Goal: Transaction & Acquisition: Purchase product/service

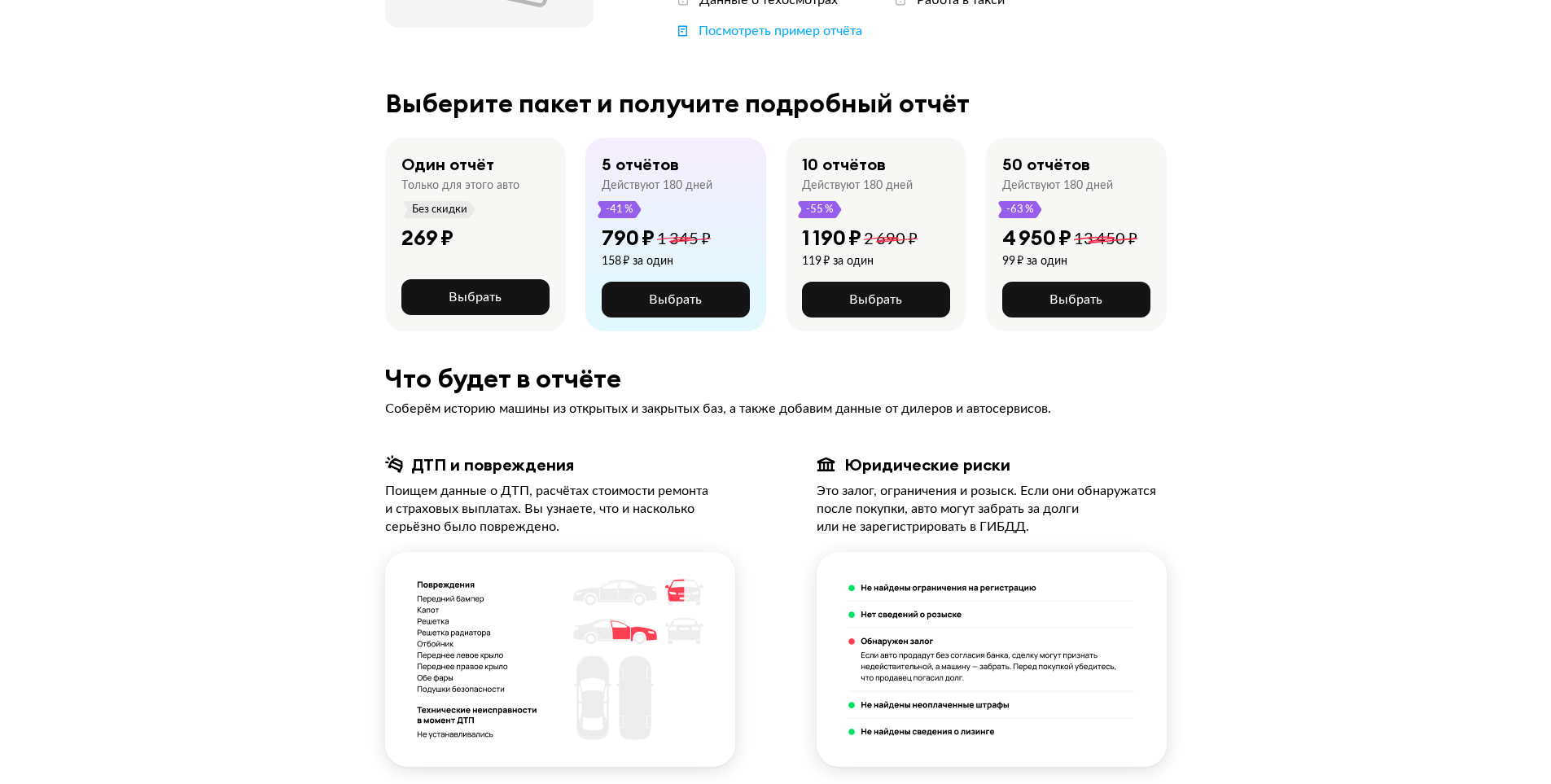
scroll to position [326, 0]
drag, startPoint x: 552, startPoint y: 406, endPoint x: 776, endPoint y: 414, distance: 224.1
click at [762, 414] on div "Соберём историю машины из открытых и закрытых баз, а также добавим данные от ди…" at bounding box center [776, 407] width 781 height 18
click at [784, 414] on div "Соберём историю машины из открытых и закрытых баз, а также добавим данные от ди…" at bounding box center [776, 407] width 781 height 18
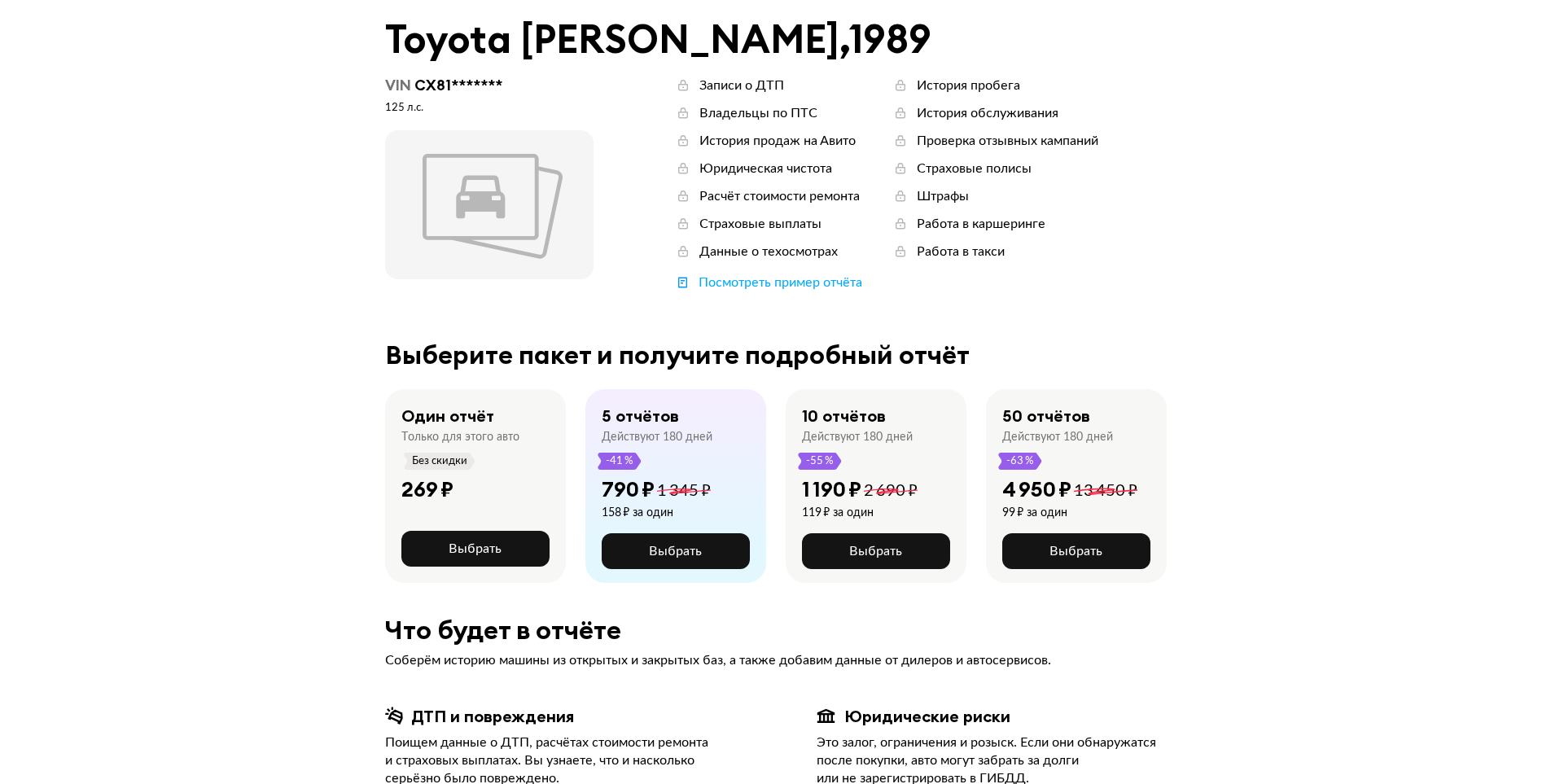
scroll to position [244, 0]
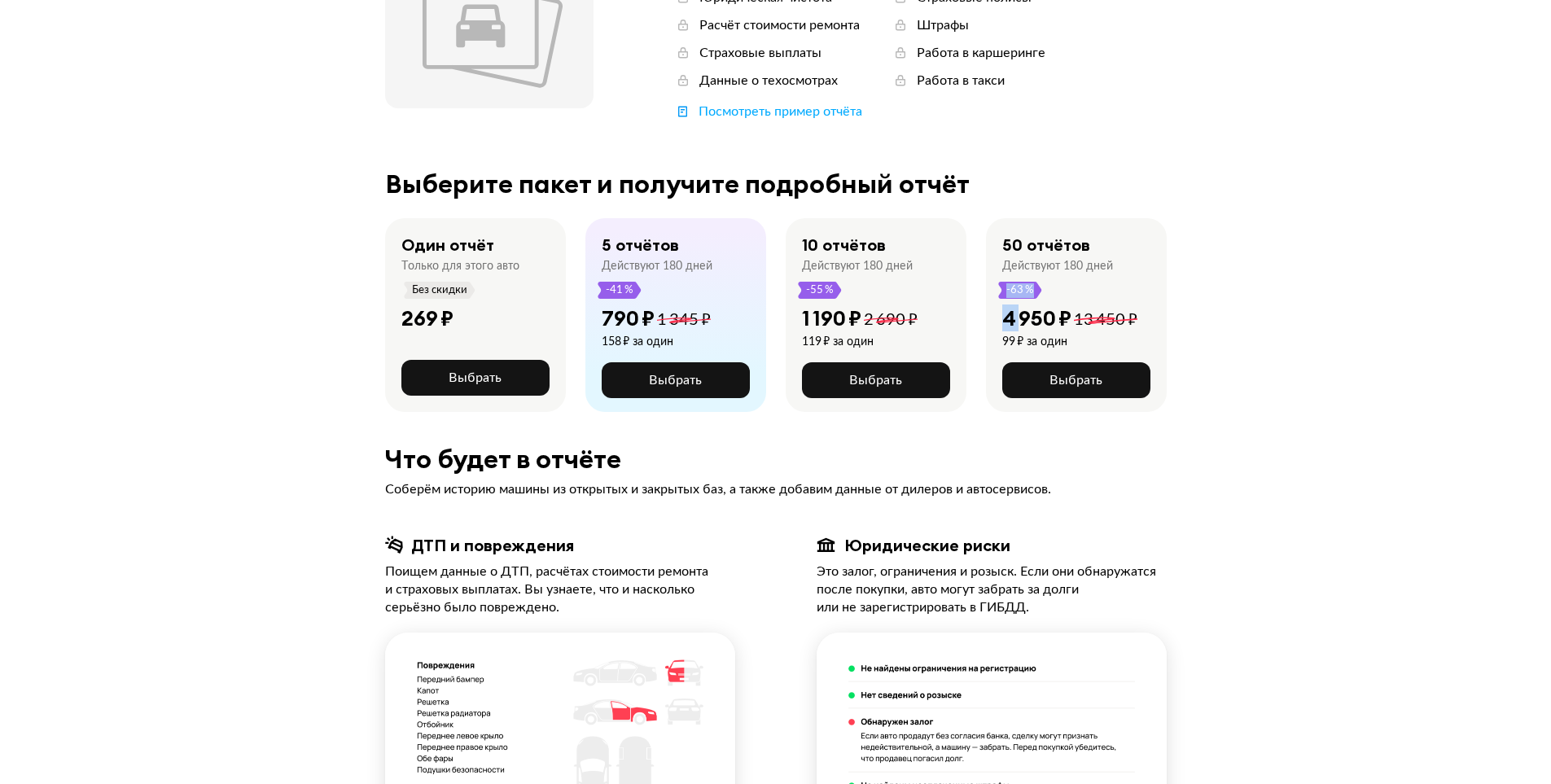
drag, startPoint x: 1112, startPoint y: 268, endPoint x: 1039, endPoint y: 307, distance: 82.8
click at [1018, 306] on div "50 отчётов Действуют 180 дней -63 % 4 950 ₽ 13 450 ₽ 99 ₽ за один Выбрать" at bounding box center [1076, 315] width 181 height 194
click at [1093, 311] on span at bounding box center [1105, 319] width 63 height 16
drag, startPoint x: 488, startPoint y: 386, endPoint x: 500, endPoint y: 389, distance: 12.4
click at [500, 389] on button "Выбрать" at bounding box center [475, 377] width 149 height 35
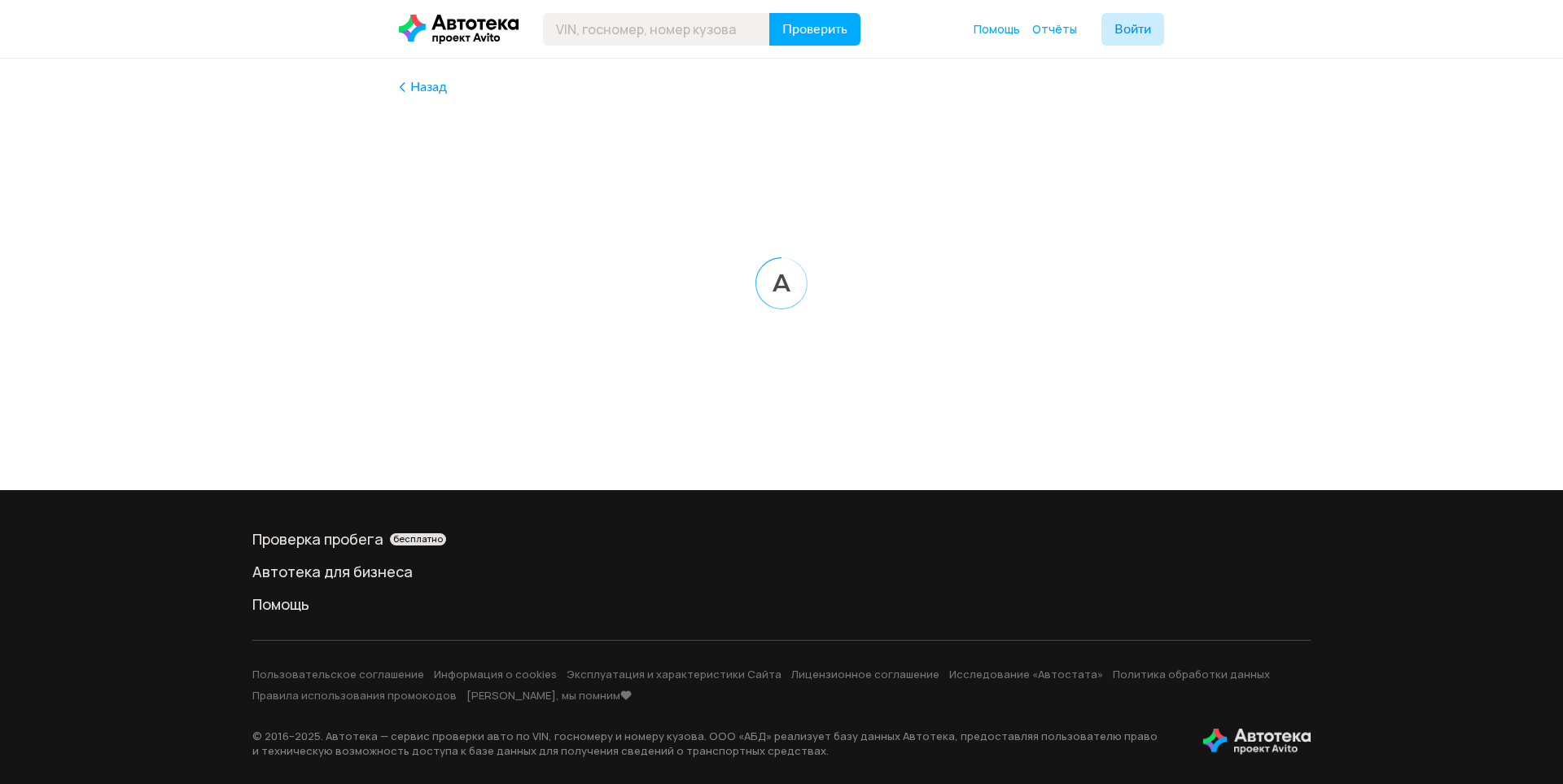
click at [502, 391] on div "Назад" at bounding box center [782, 232] width 765 height 348
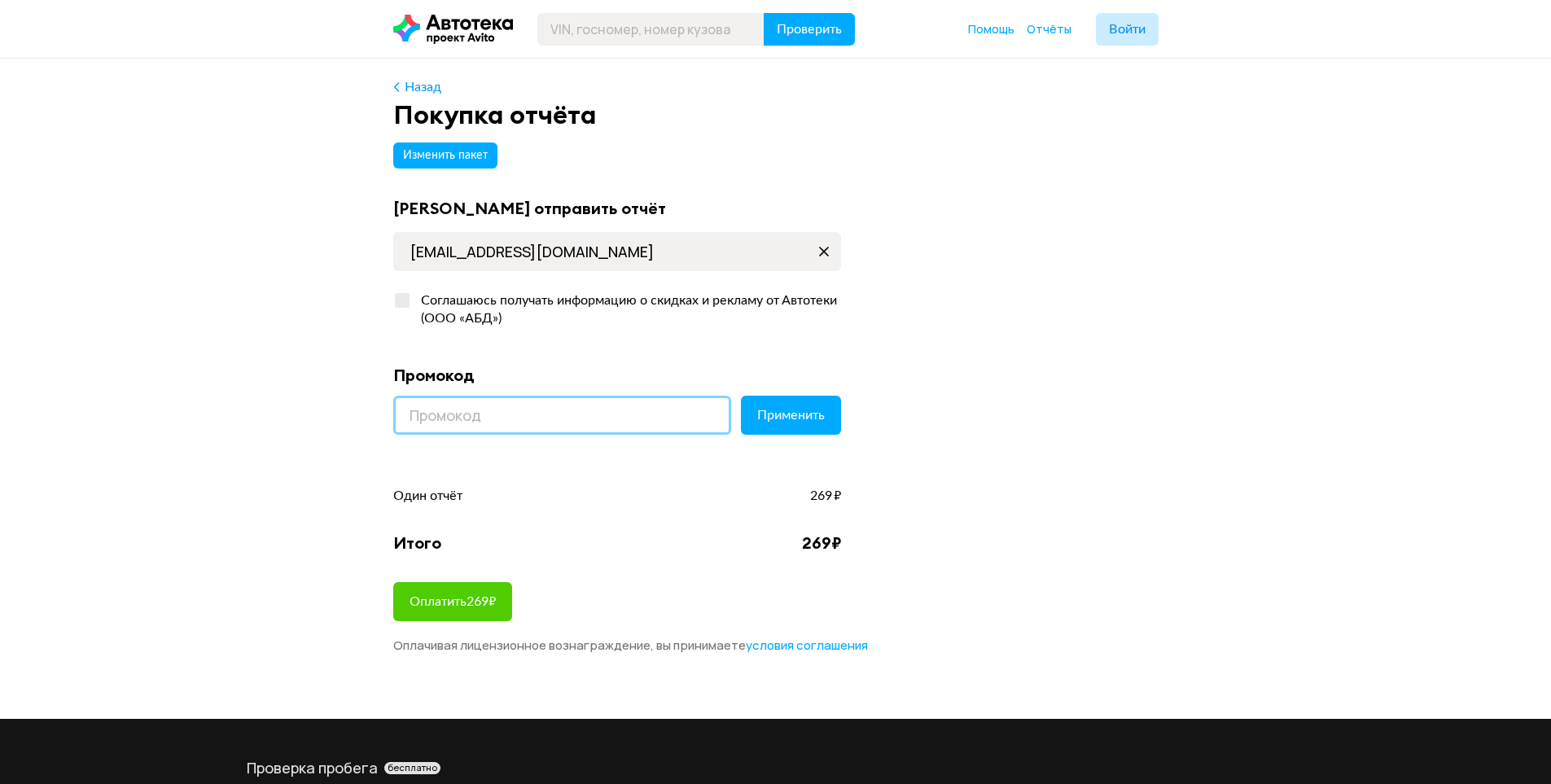
click at [526, 408] on input at bounding box center [562, 415] width 337 height 39
paste input "LETSGO"
type input "LETSGO"
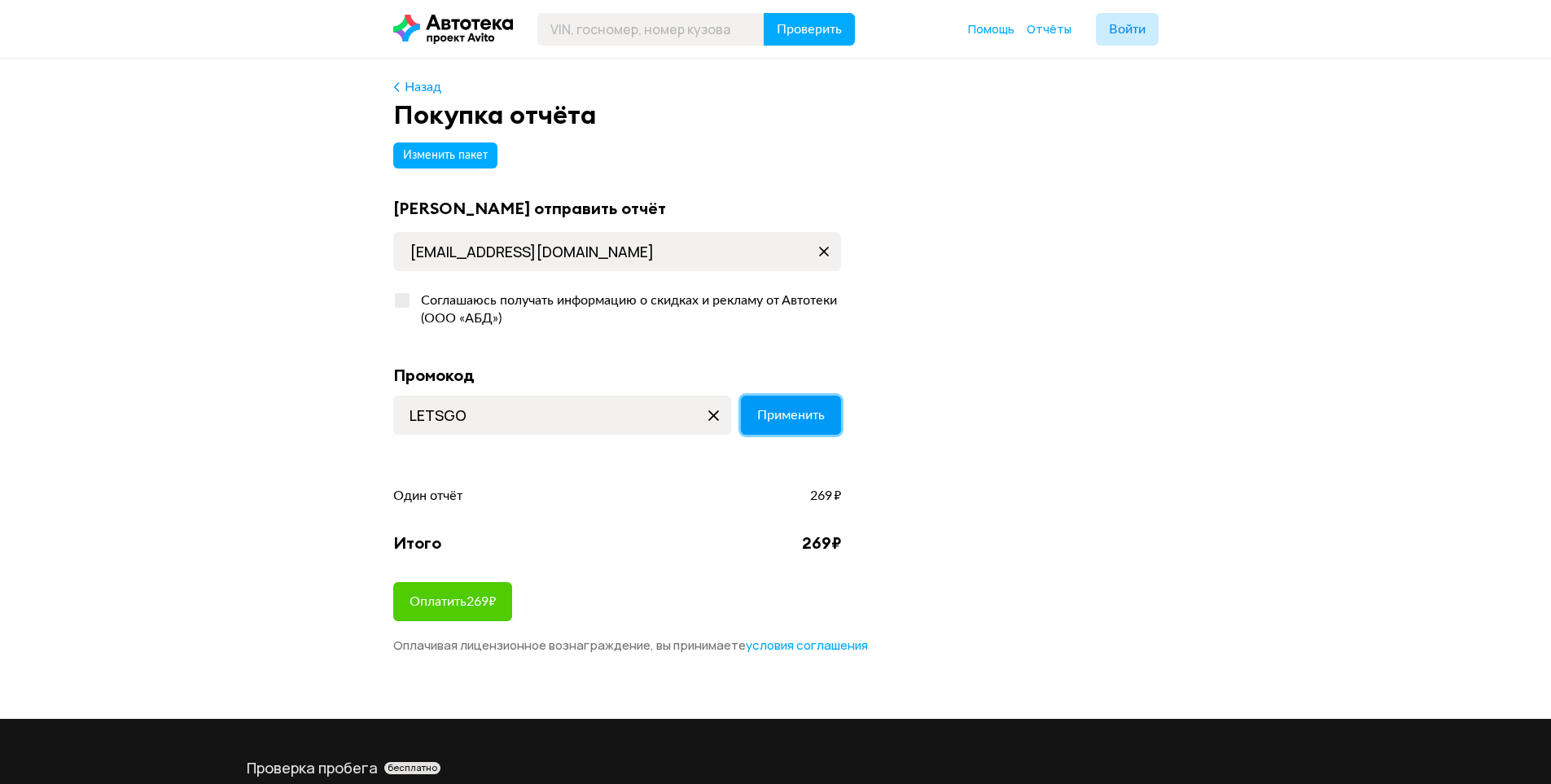
click at [776, 408] on span "Применить" at bounding box center [791, 415] width 67 height 13
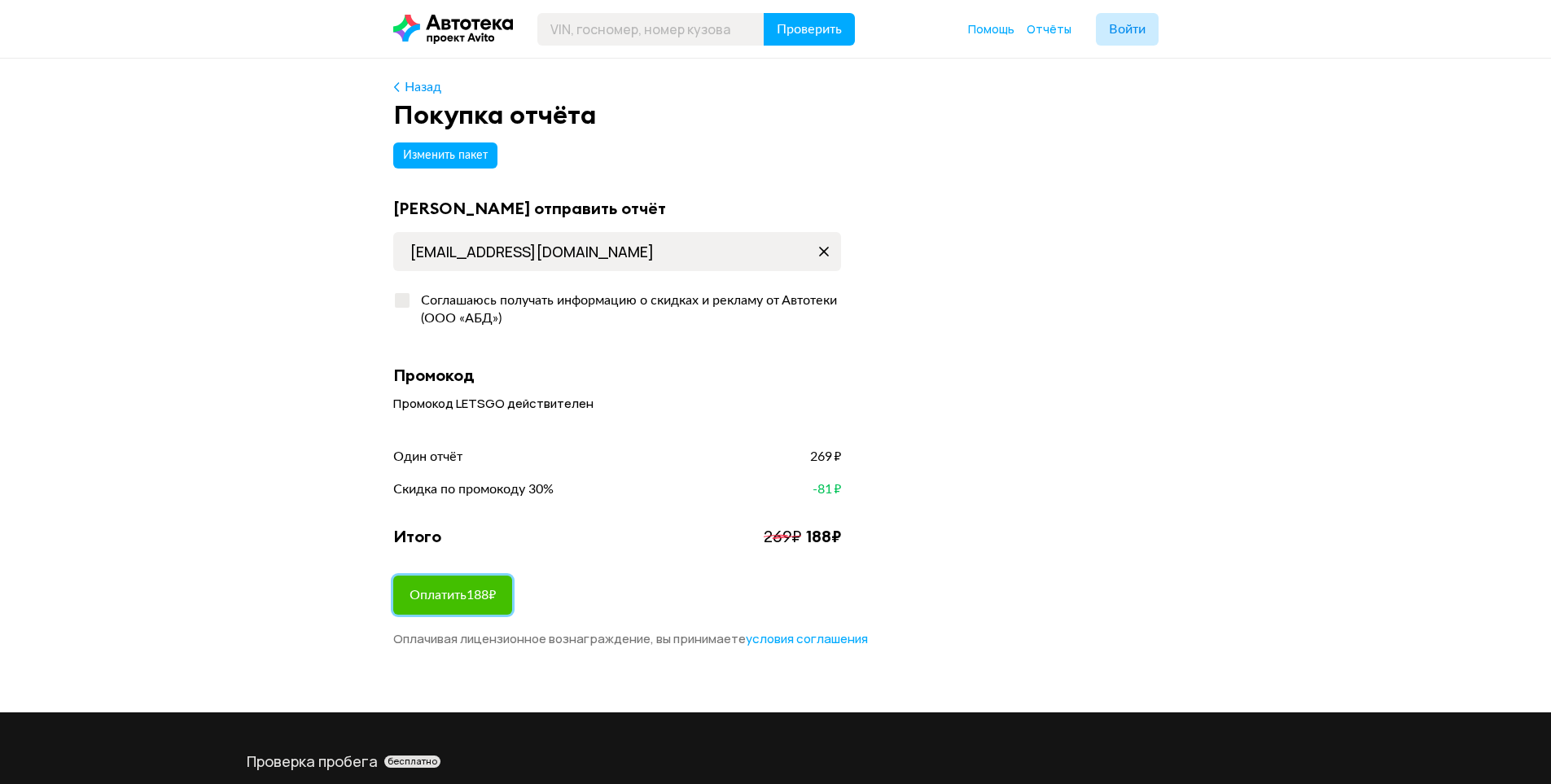
click at [466, 604] on button "Оплатить 188 ₽" at bounding box center [452, 594] width 119 height 39
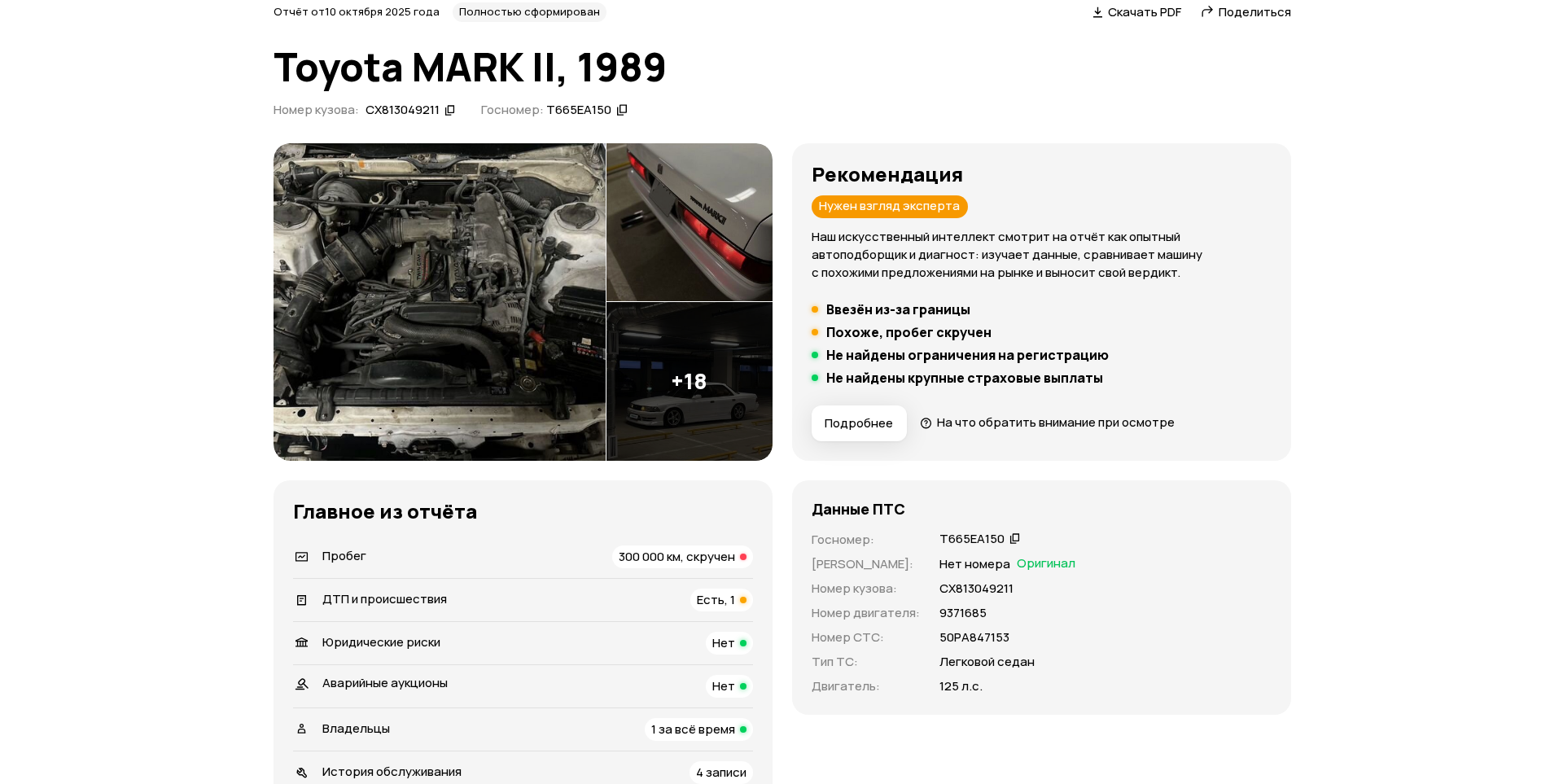
scroll to position [81, 0]
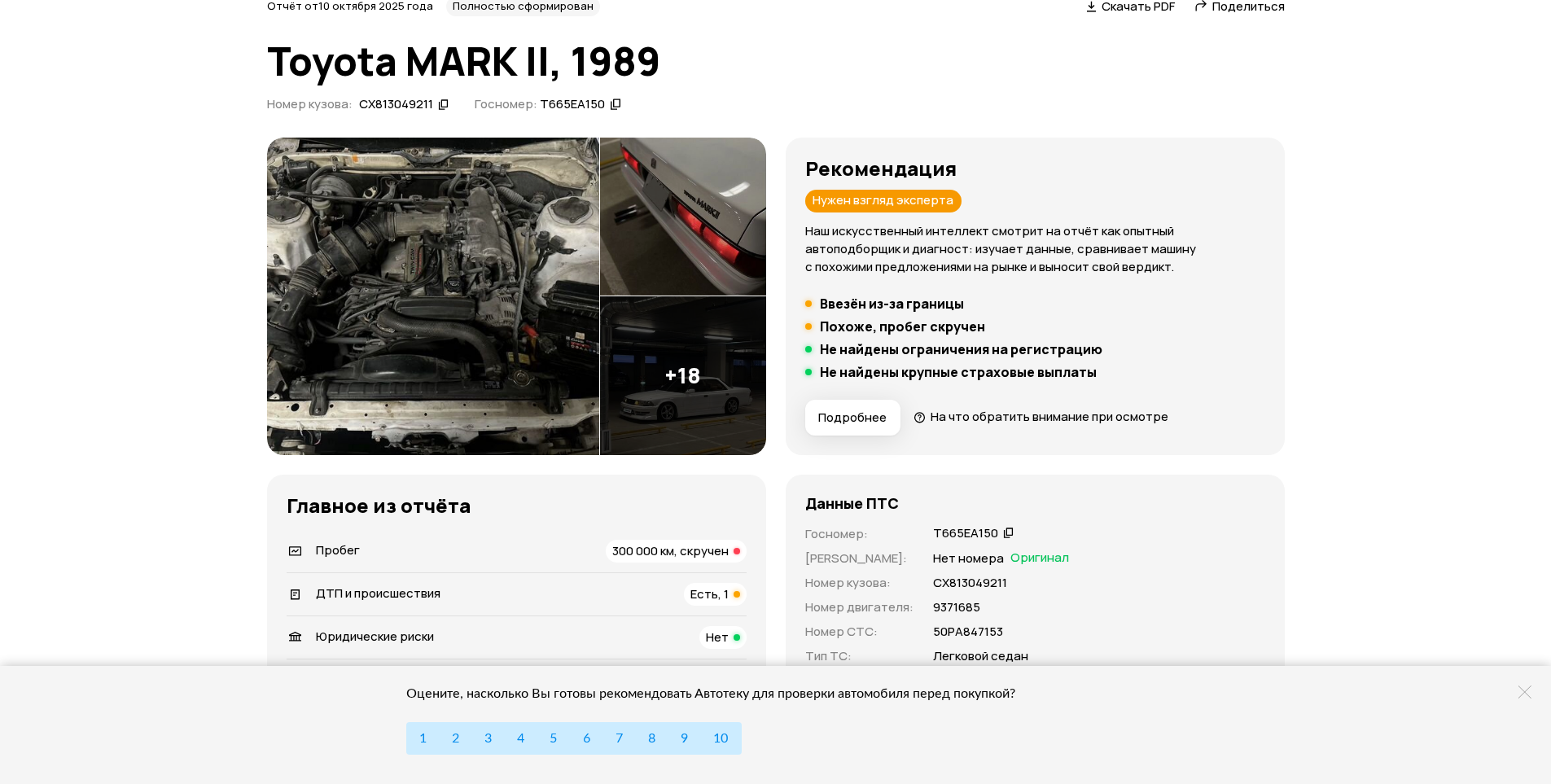
click at [643, 392] on img at bounding box center [683, 376] width 166 height 159
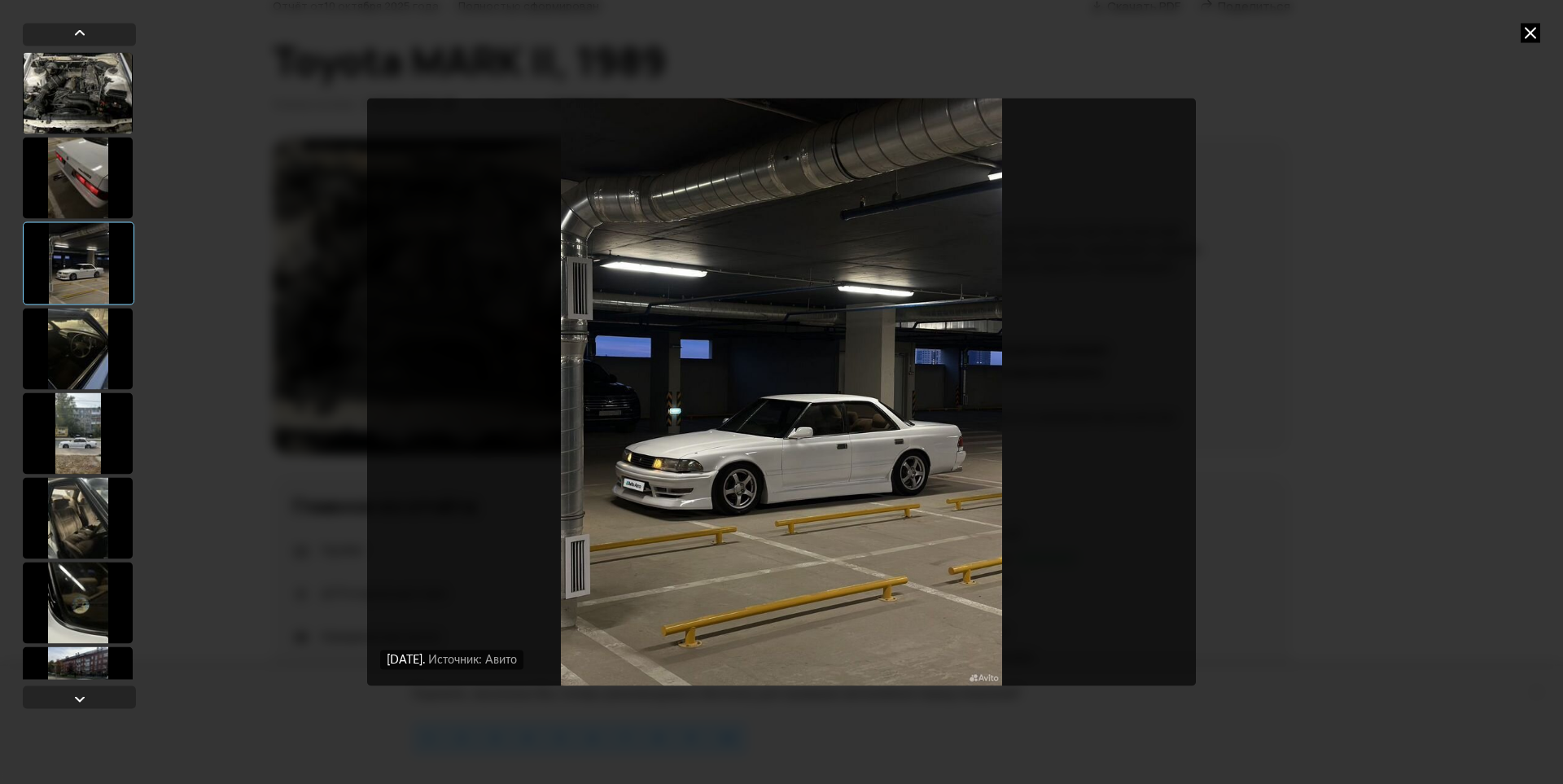
click at [113, 353] on div at bounding box center [78, 348] width 110 height 81
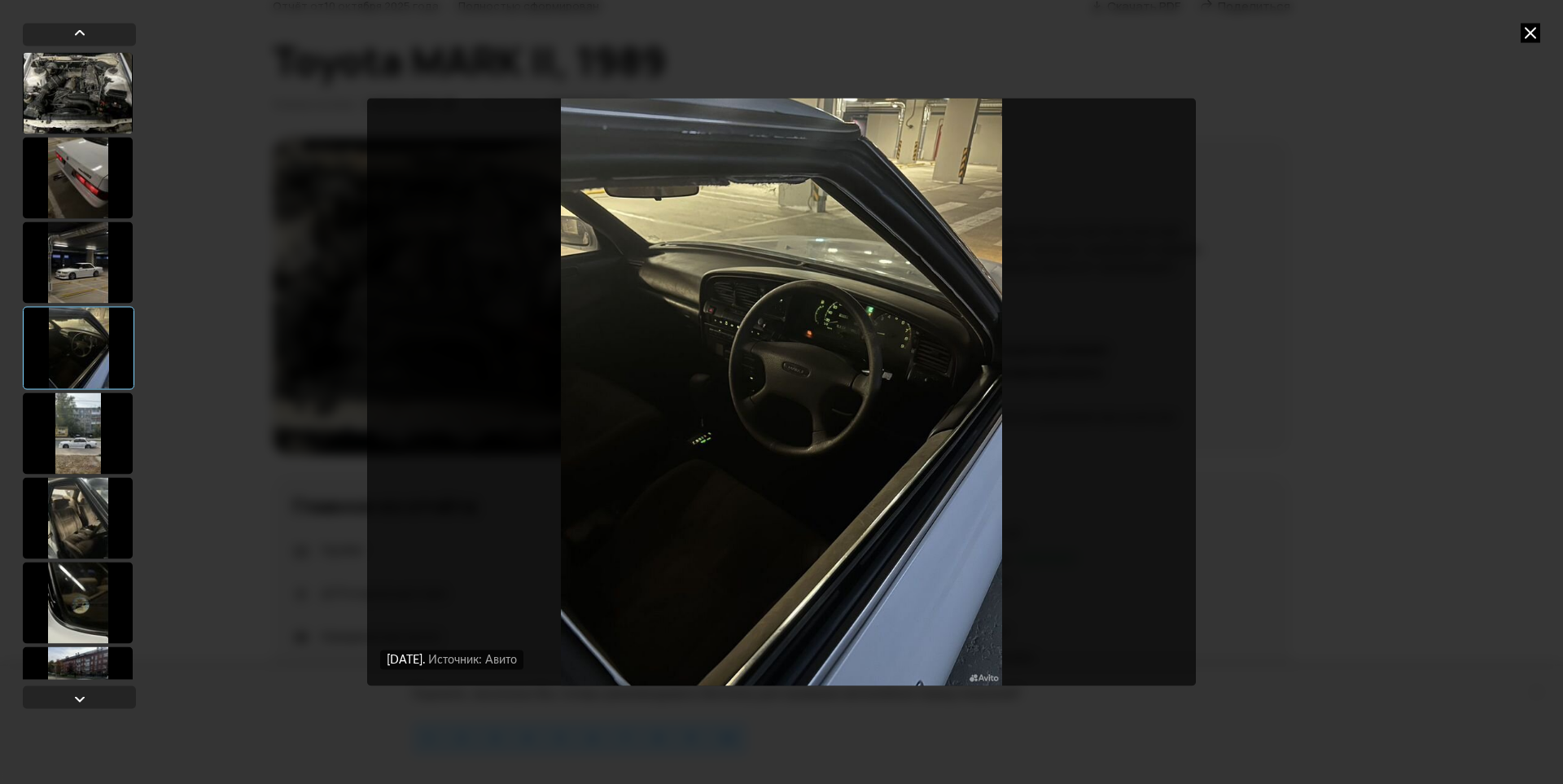
drag, startPoint x: 85, startPoint y: 105, endPoint x: 85, endPoint y: 157, distance: 52.0
click at [85, 105] on div at bounding box center [78, 92] width 110 height 81
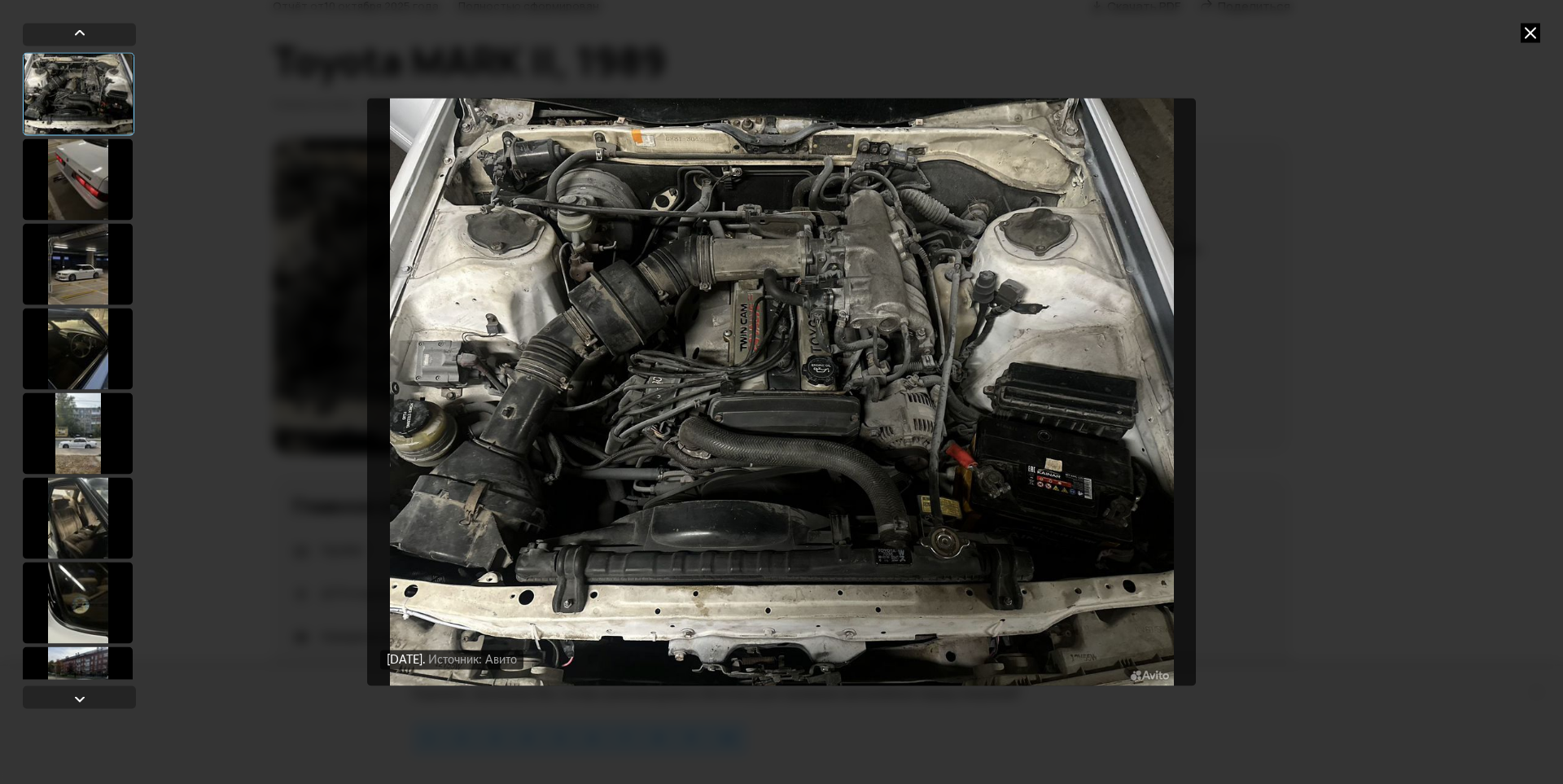
click at [85, 458] on div at bounding box center [78, 432] width 110 height 81
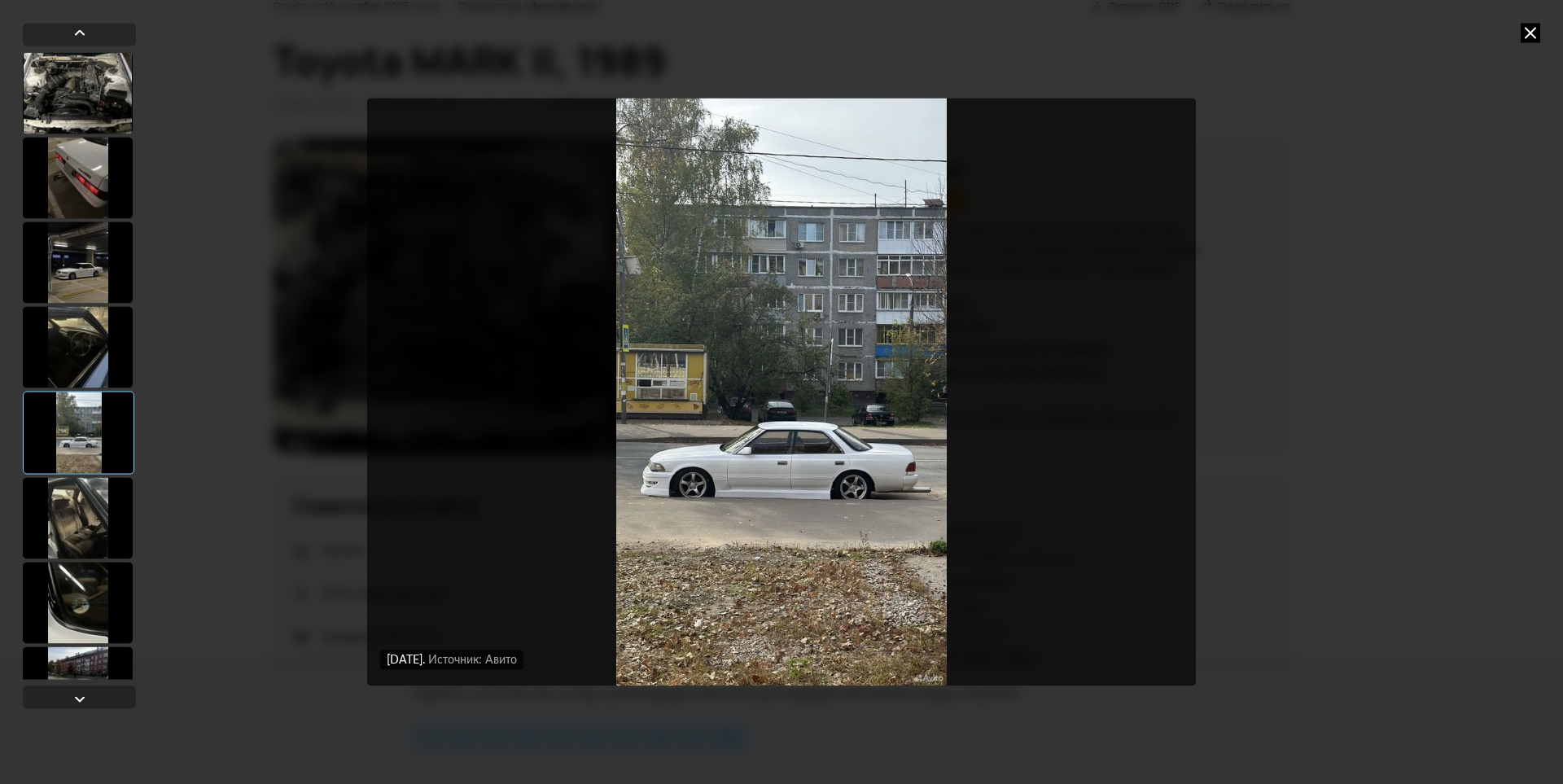
click at [85, 505] on div at bounding box center [78, 518] width 110 height 81
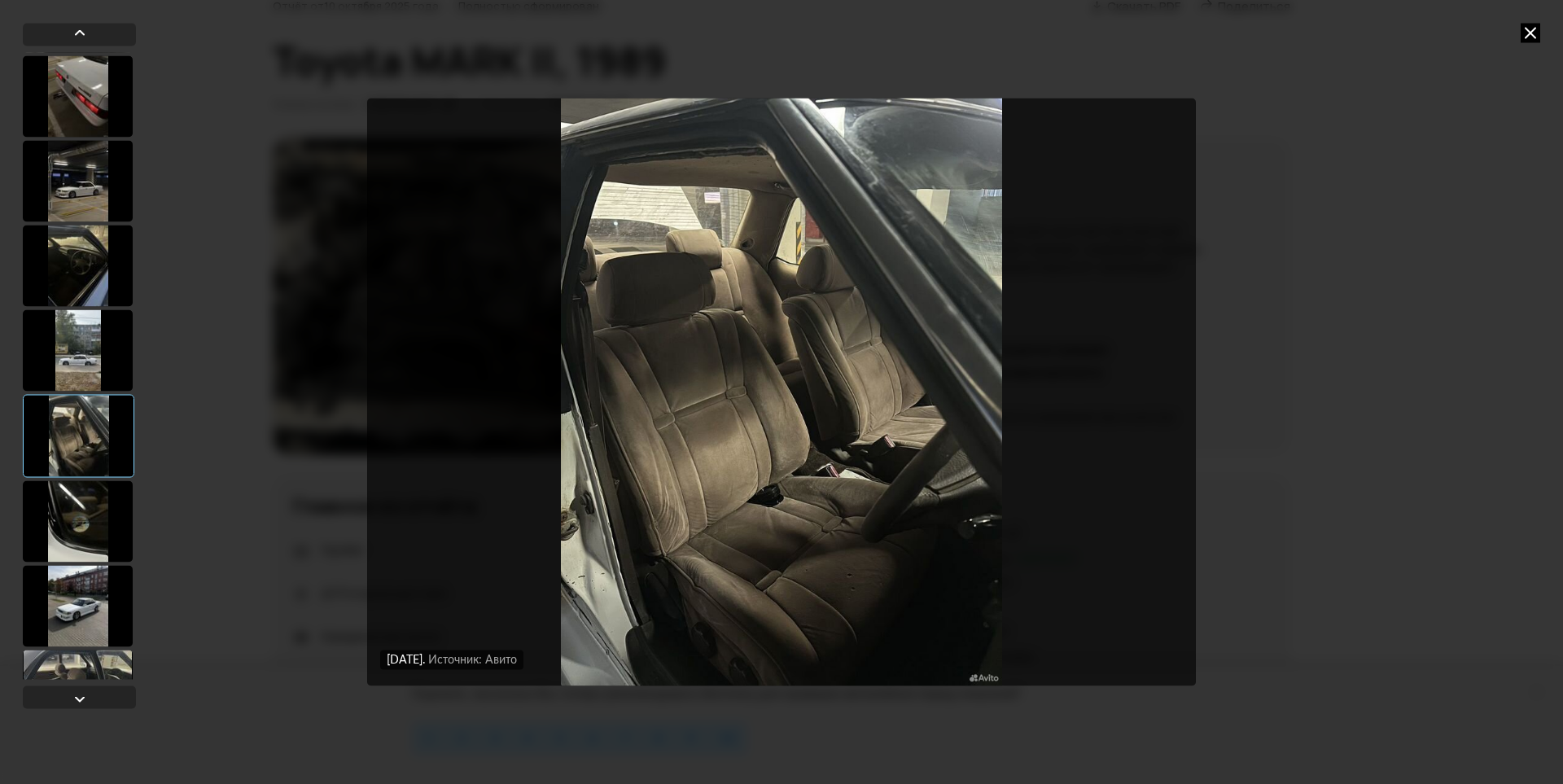
click at [78, 496] on div at bounding box center [78, 520] width 110 height 81
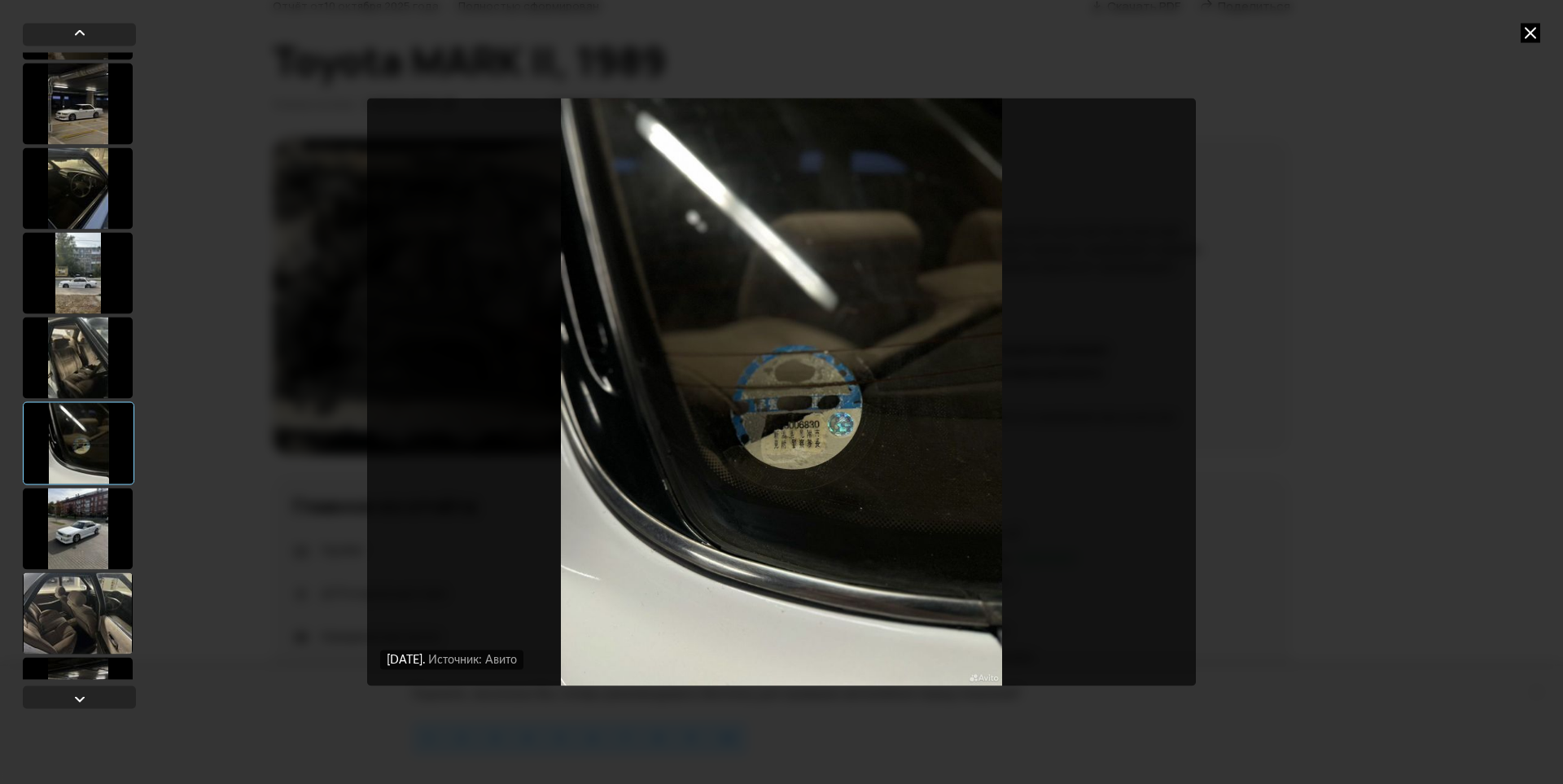
scroll to position [163, 0]
click at [83, 510] on div at bounding box center [78, 523] width 110 height 81
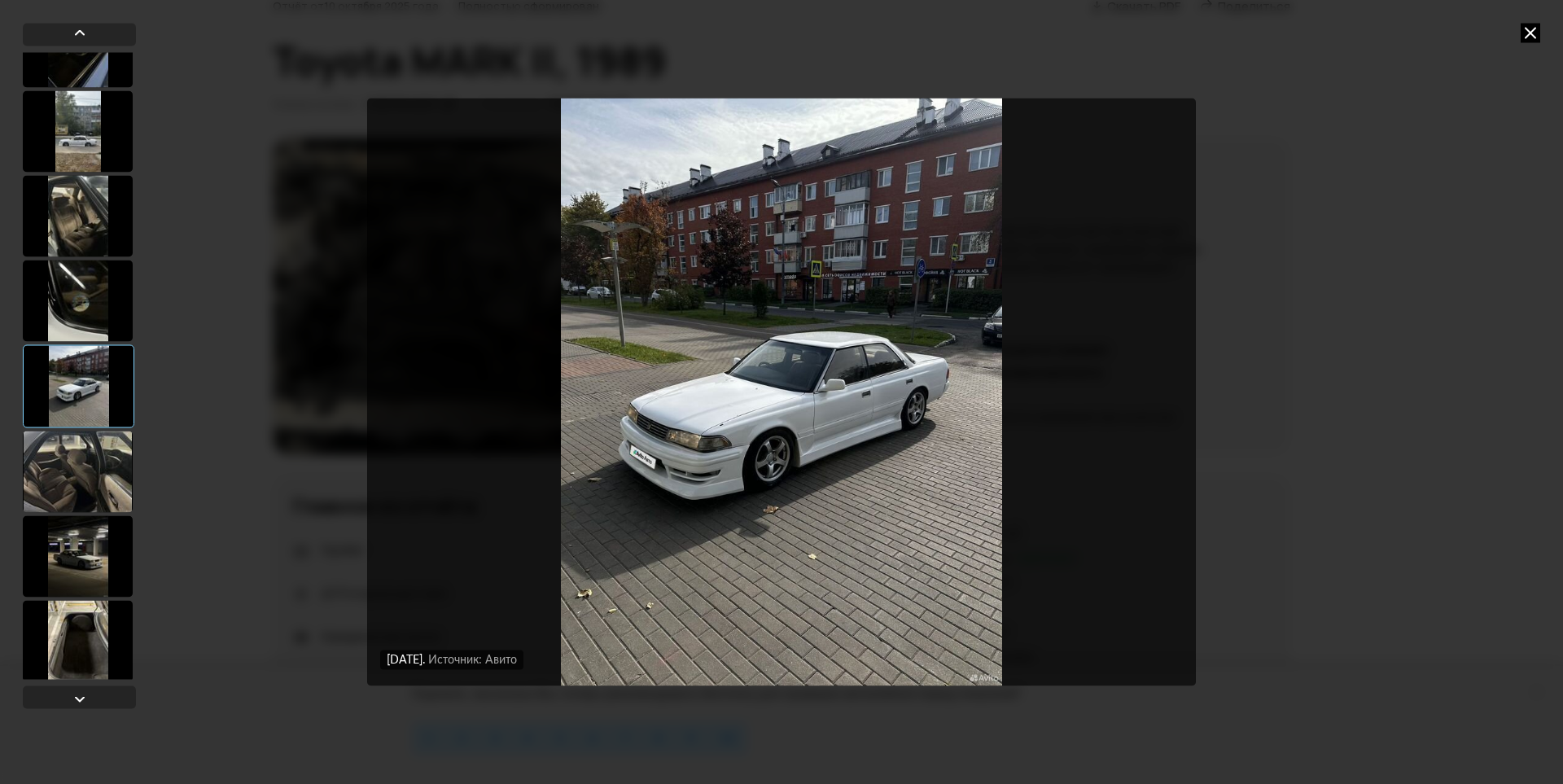
scroll to position [326, 0]
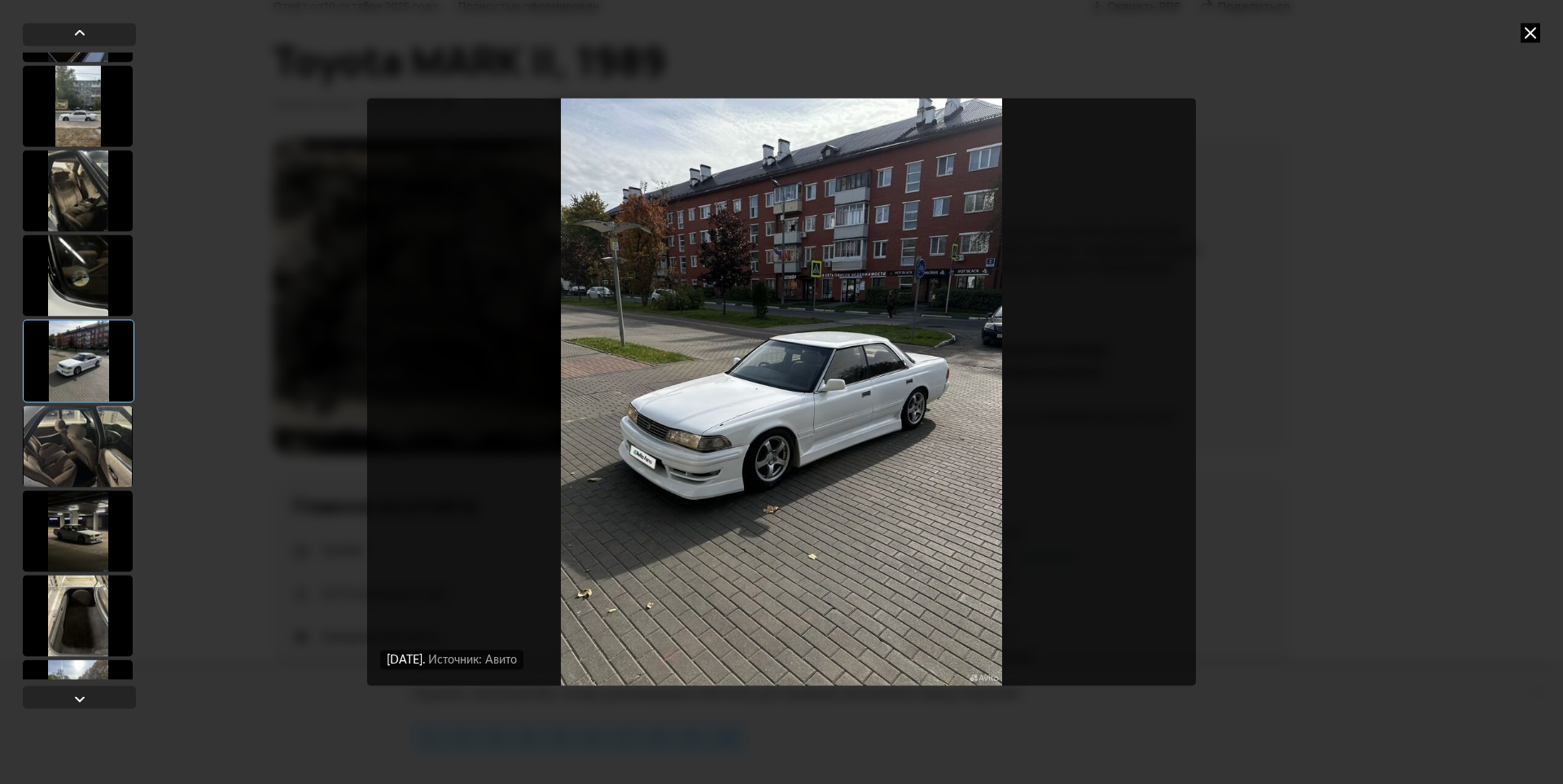
click at [84, 479] on div at bounding box center [78, 446] width 110 height 81
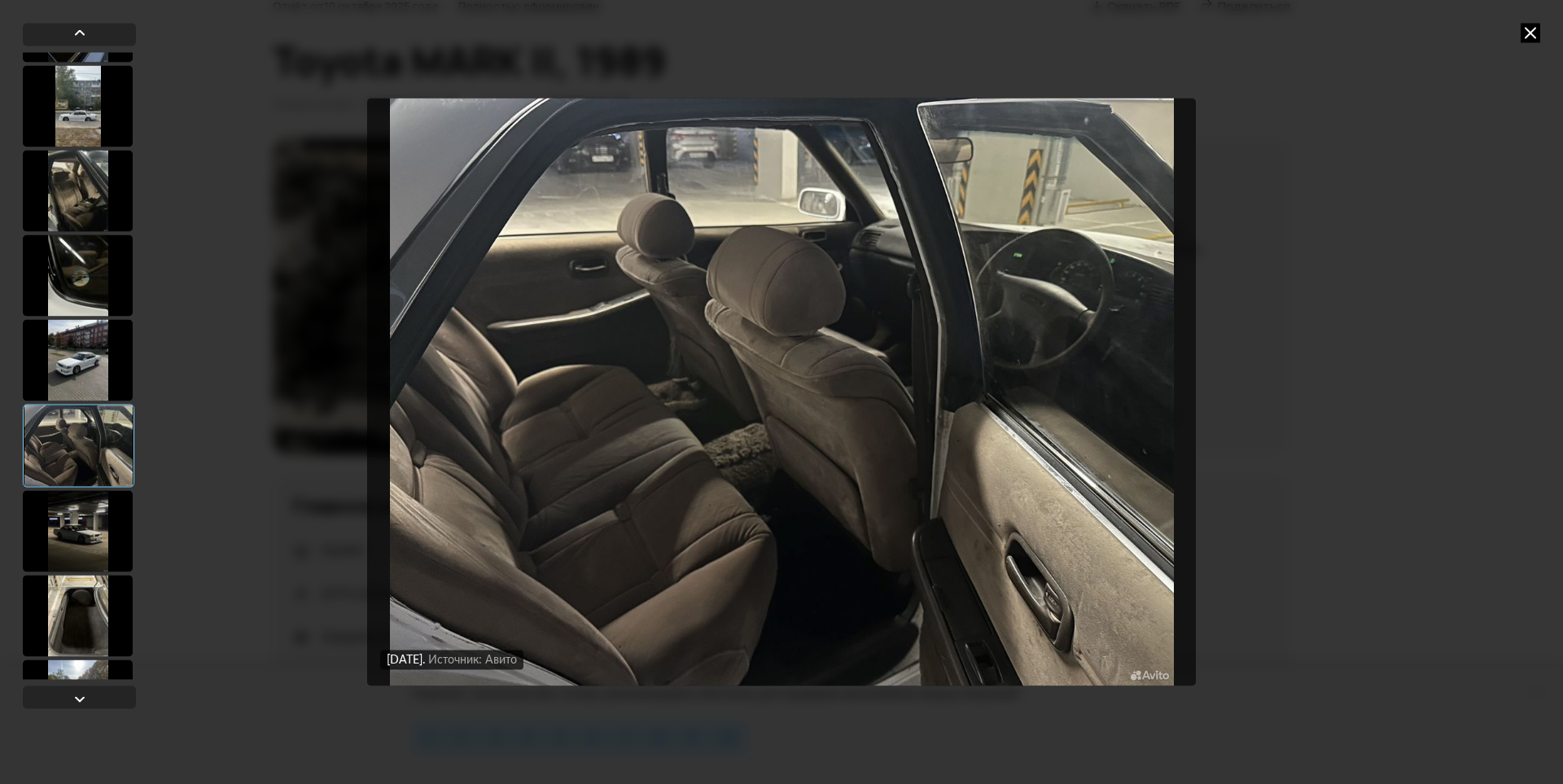
click at [95, 505] on div at bounding box center [78, 530] width 110 height 81
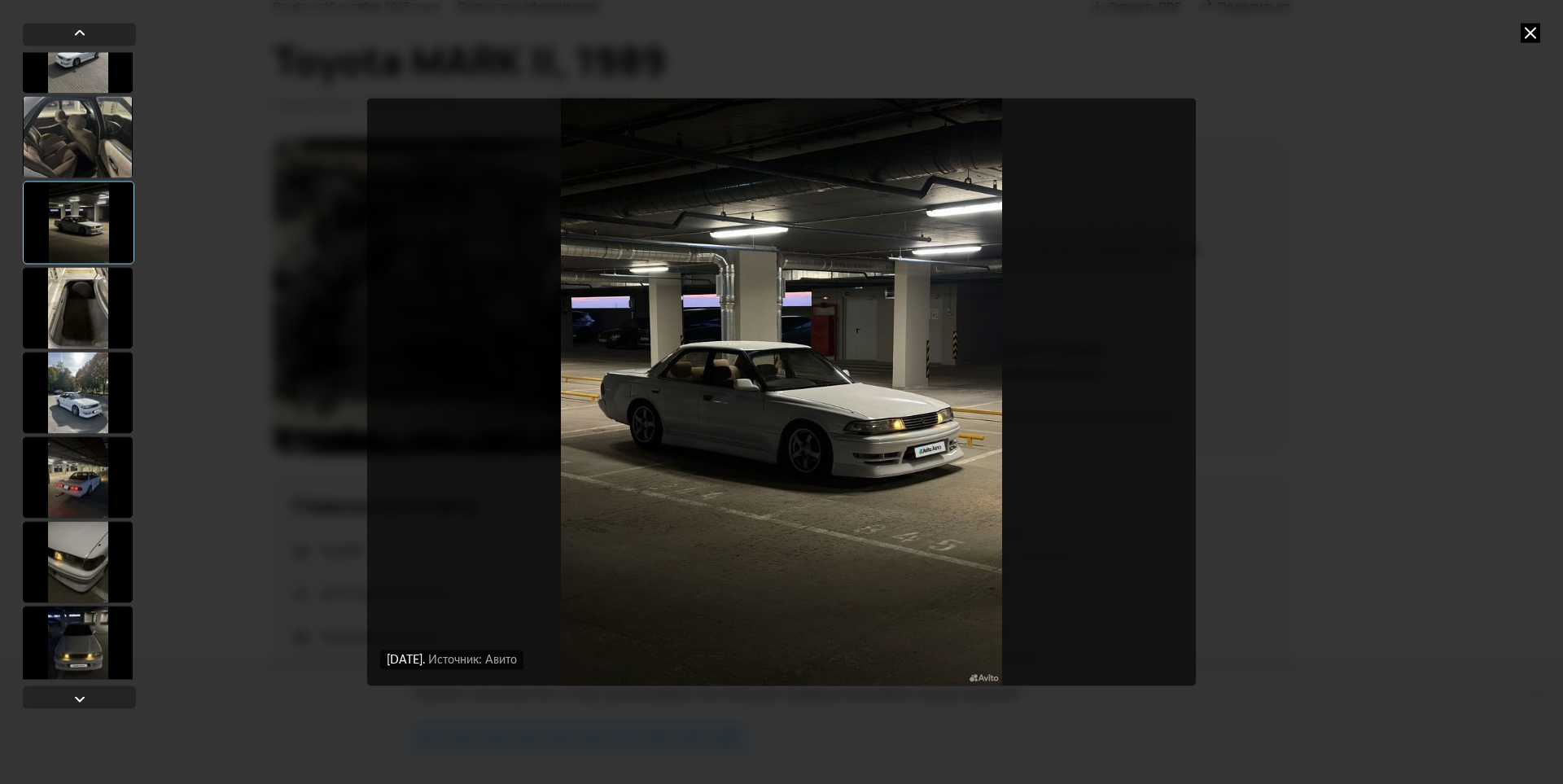
scroll to position [651, 0]
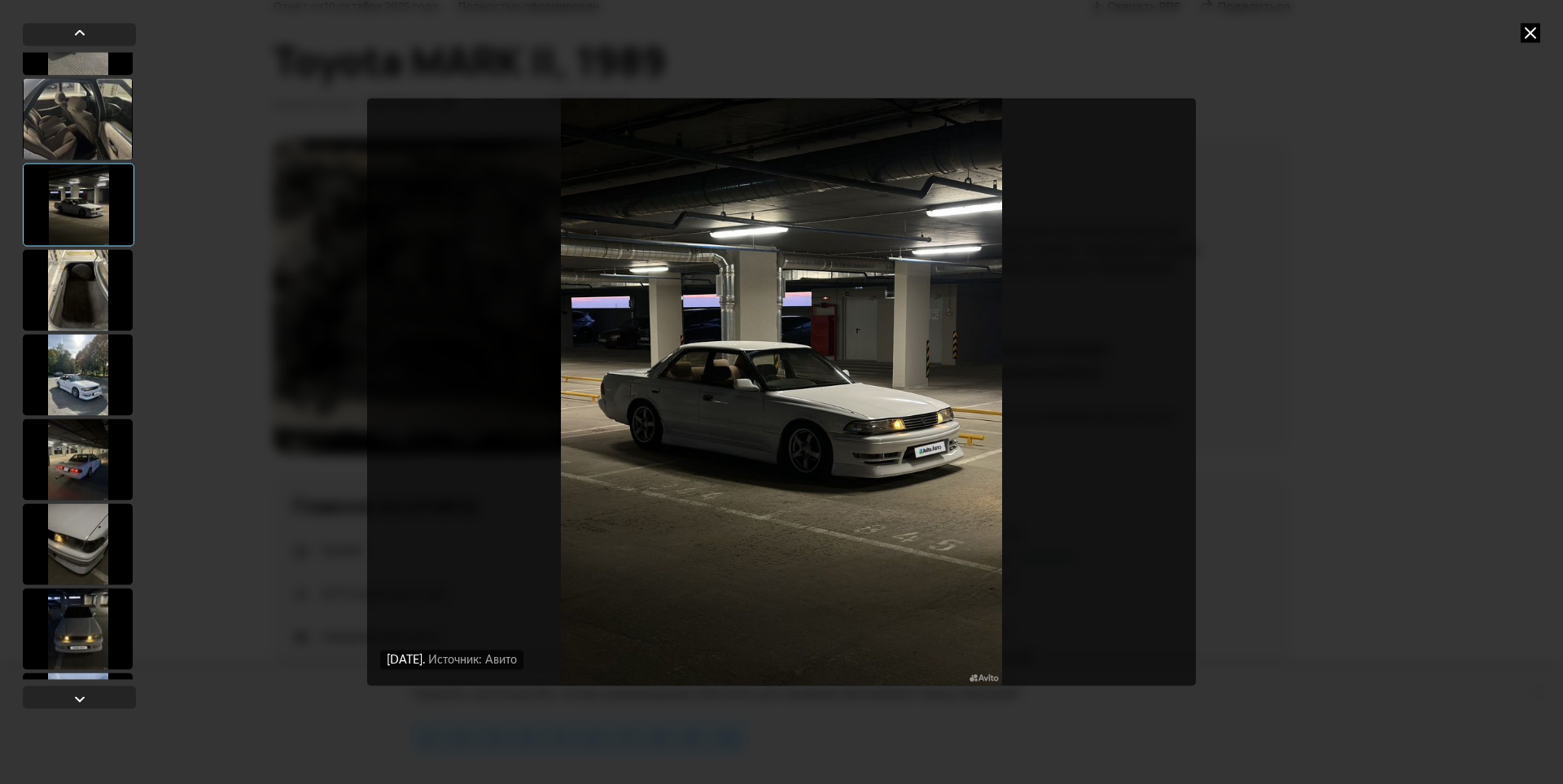
click at [72, 293] on div at bounding box center [78, 289] width 110 height 81
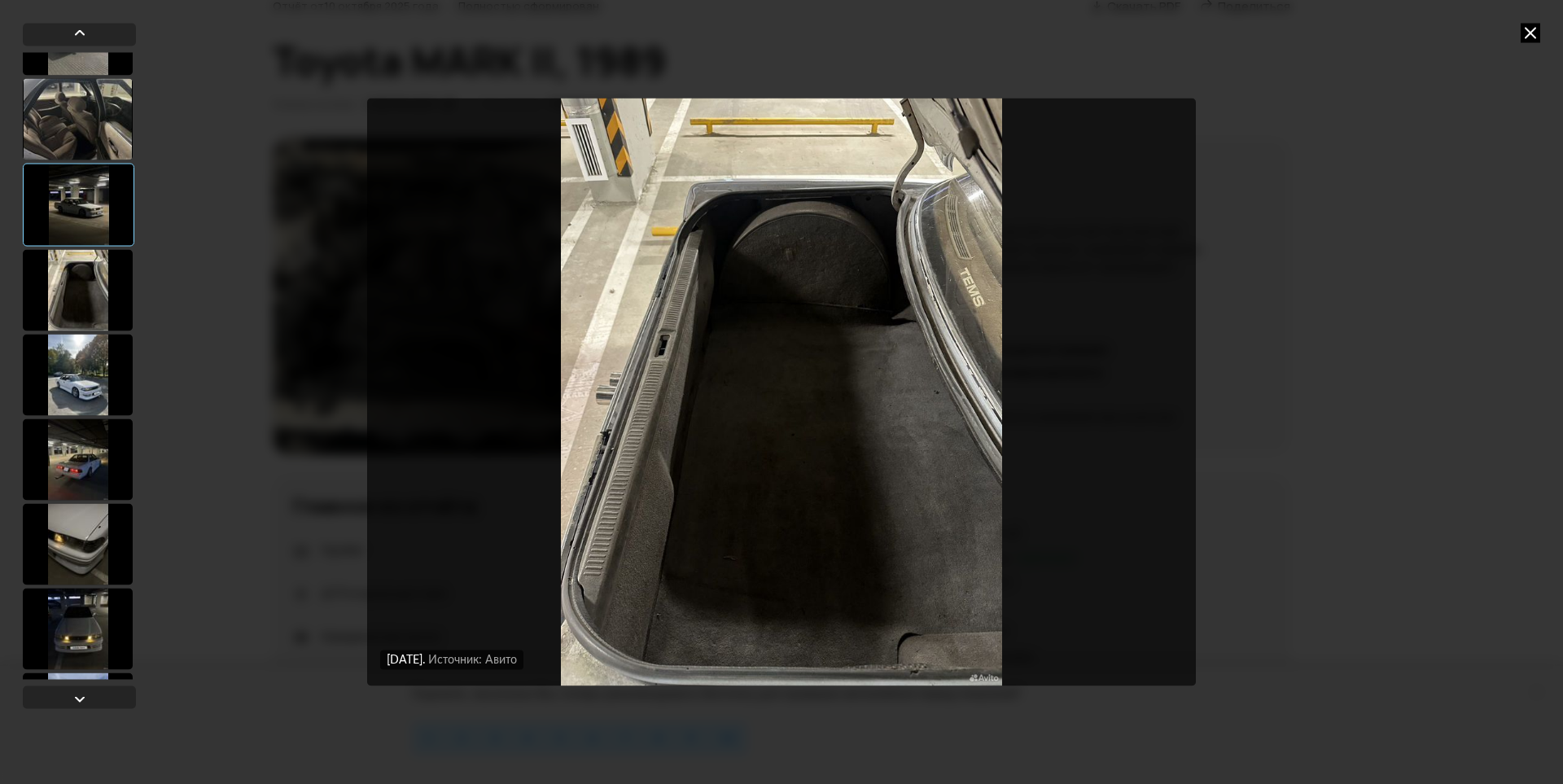
click at [81, 352] on div at bounding box center [78, 374] width 110 height 81
click at [73, 417] on div at bounding box center [80, 365] width 113 height 627
click at [67, 489] on div at bounding box center [78, 458] width 110 height 81
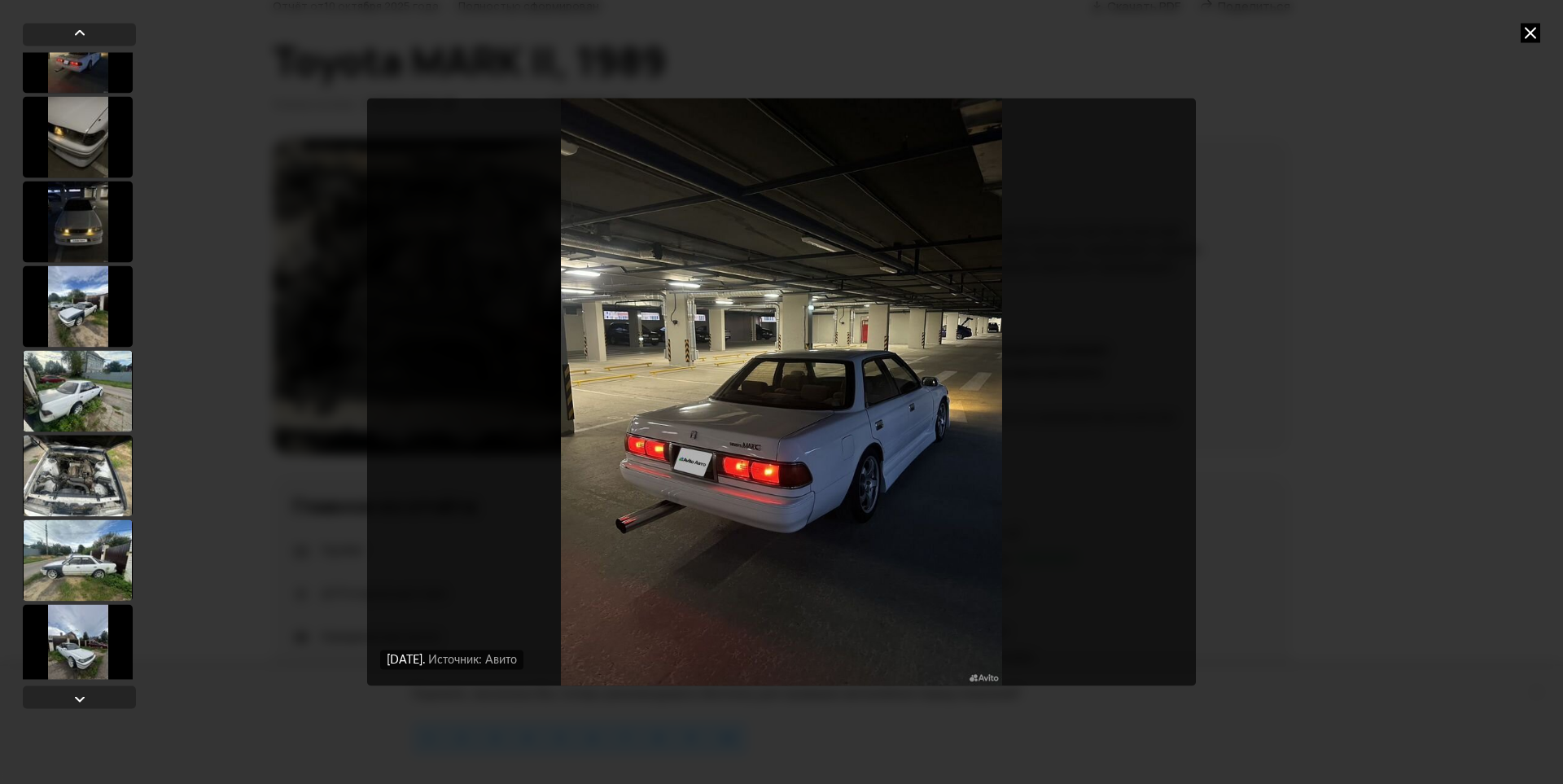
scroll to position [1056, 0]
click at [78, 312] on div at bounding box center [78, 308] width 110 height 81
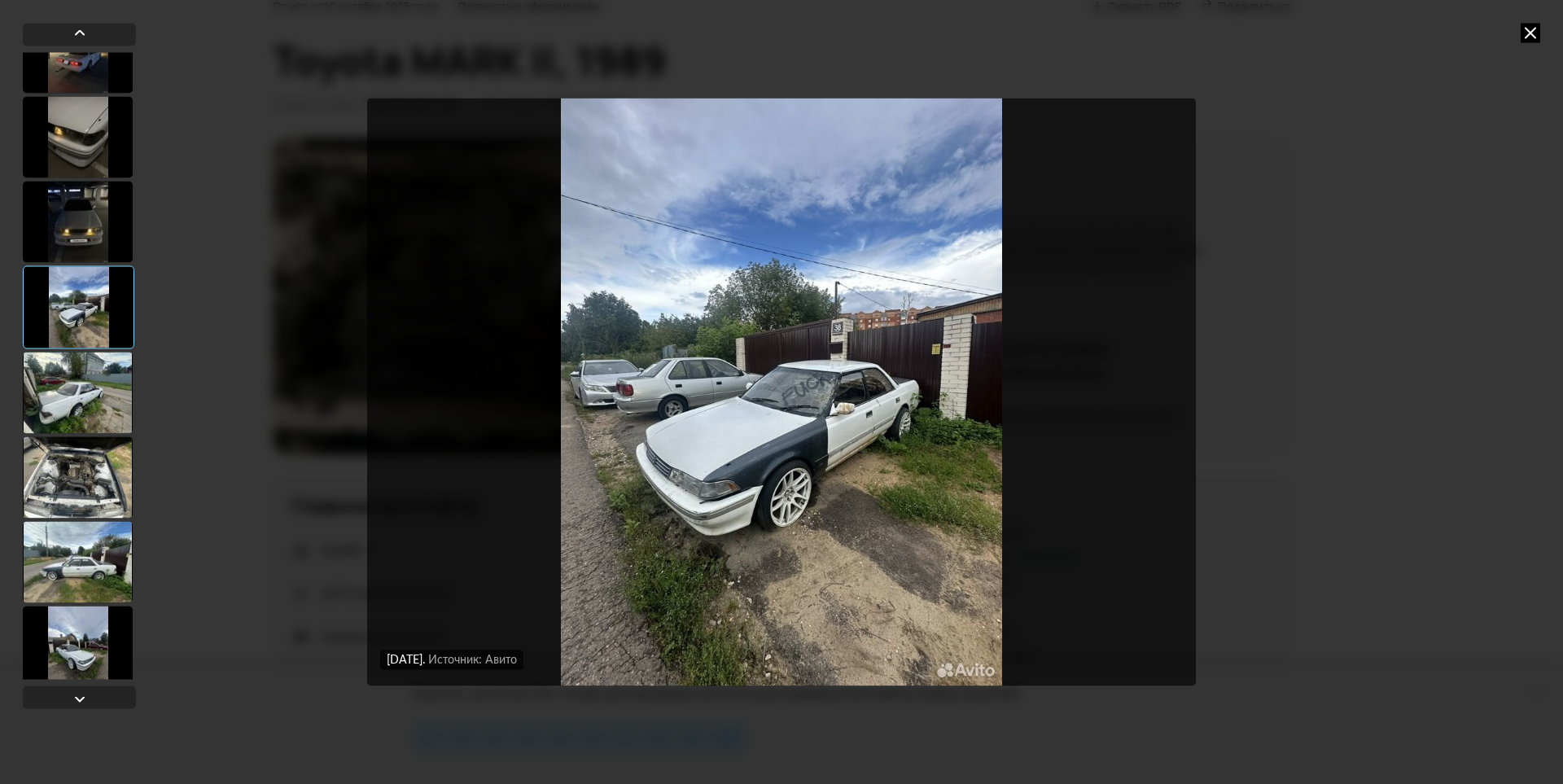
click at [79, 214] on div at bounding box center [78, 221] width 110 height 81
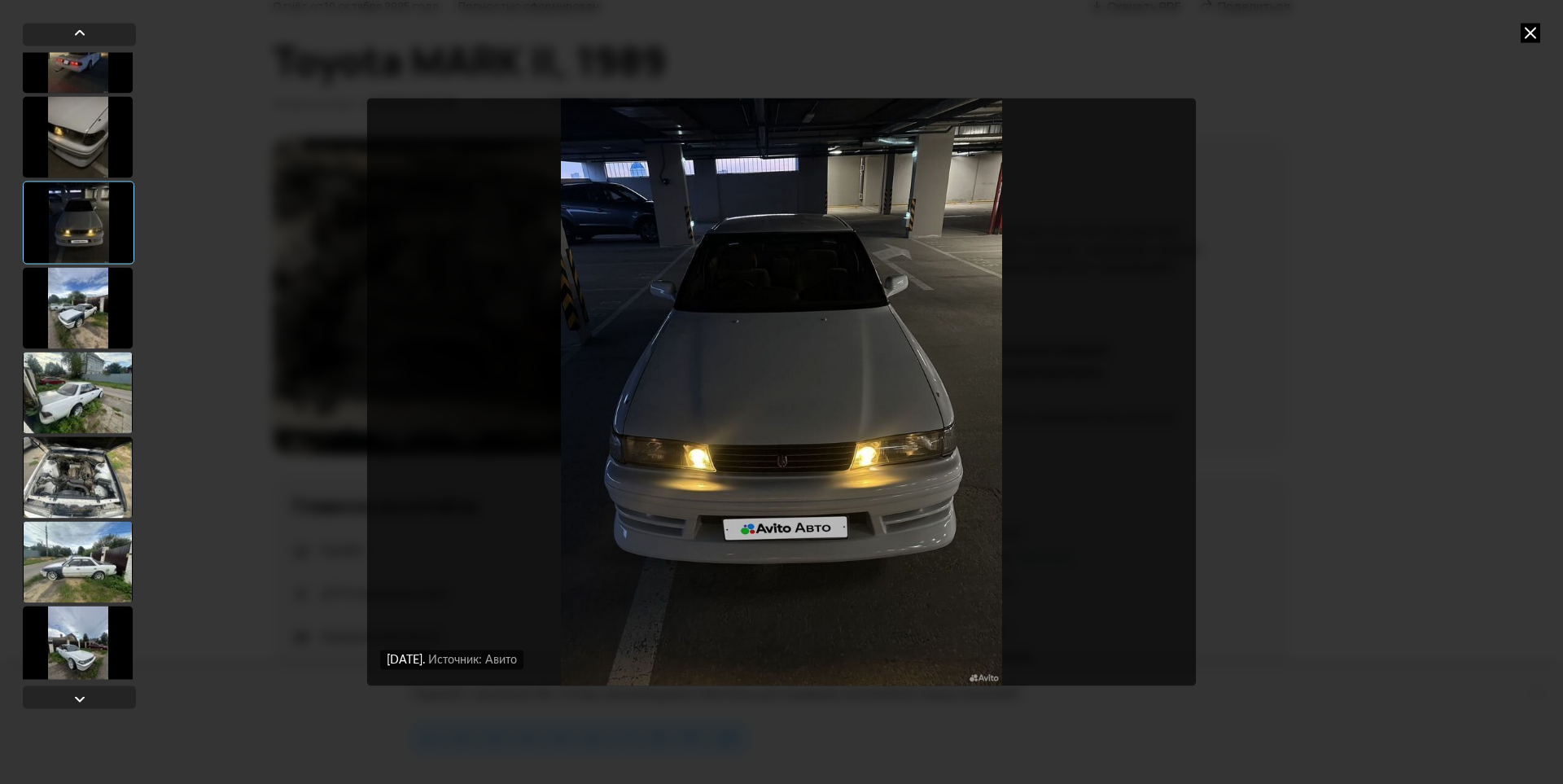
click at [75, 301] on div at bounding box center [78, 308] width 110 height 81
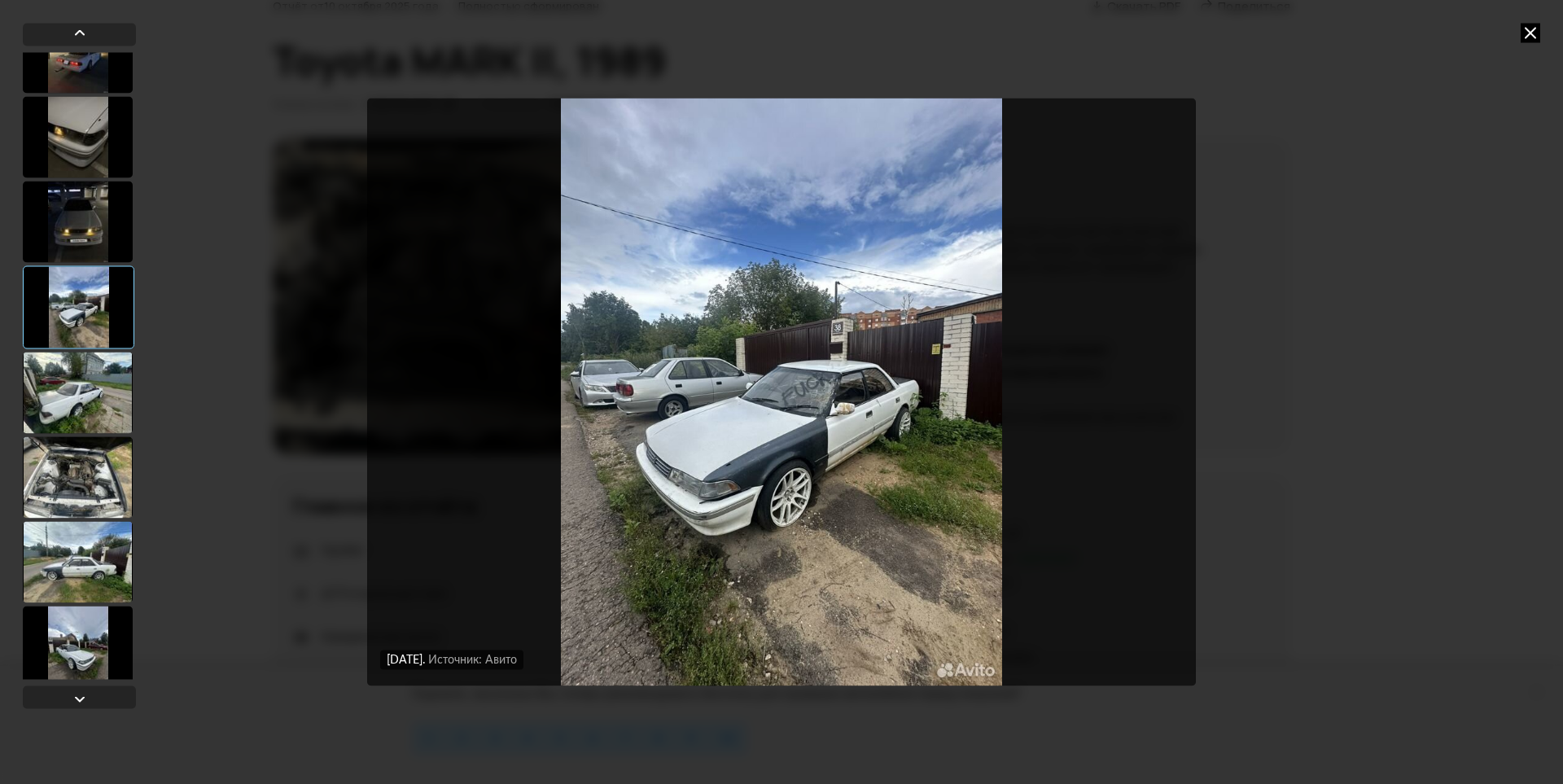
click at [108, 238] on div at bounding box center [78, 221] width 110 height 81
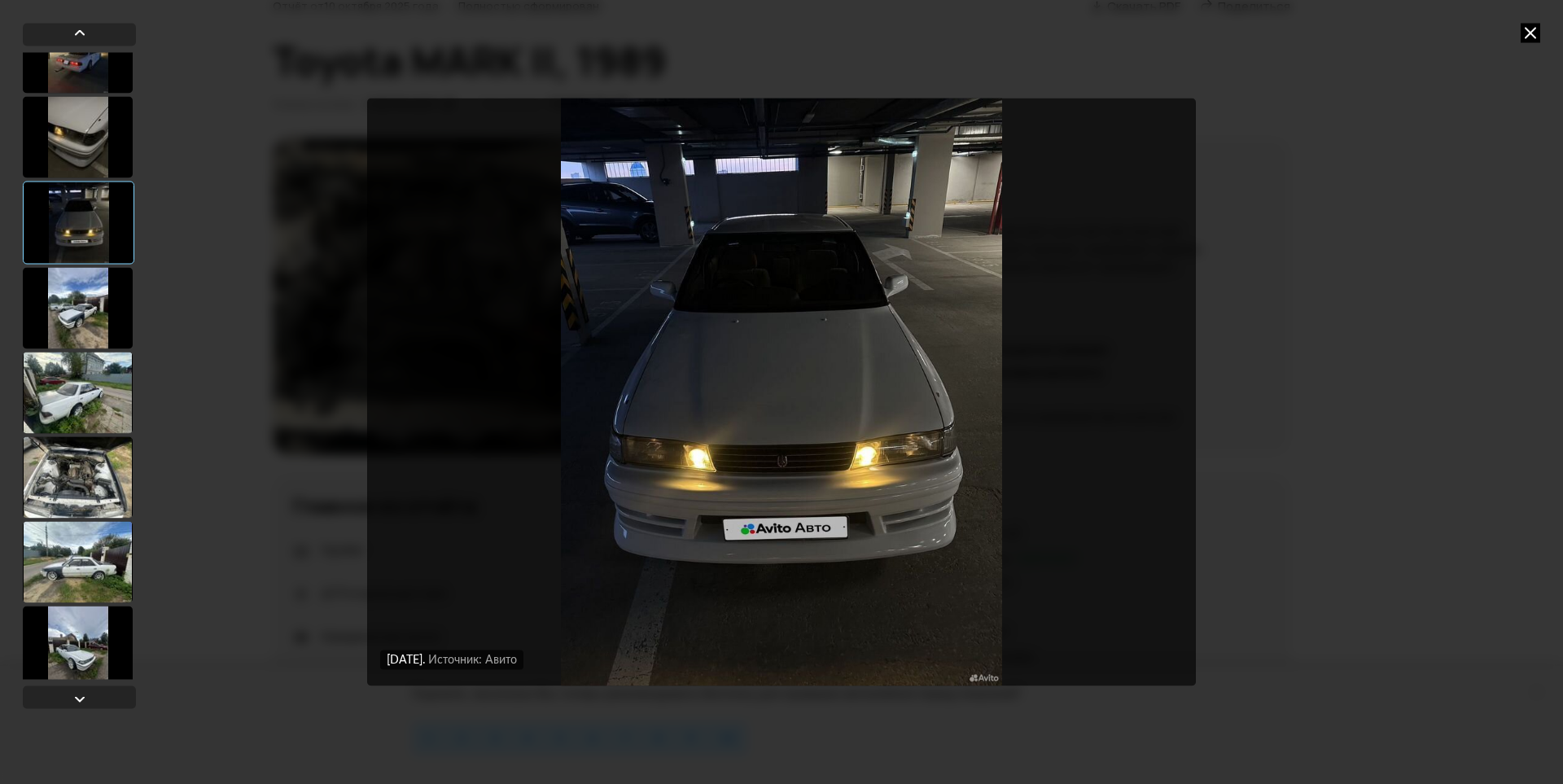
click at [104, 288] on div at bounding box center [78, 308] width 110 height 81
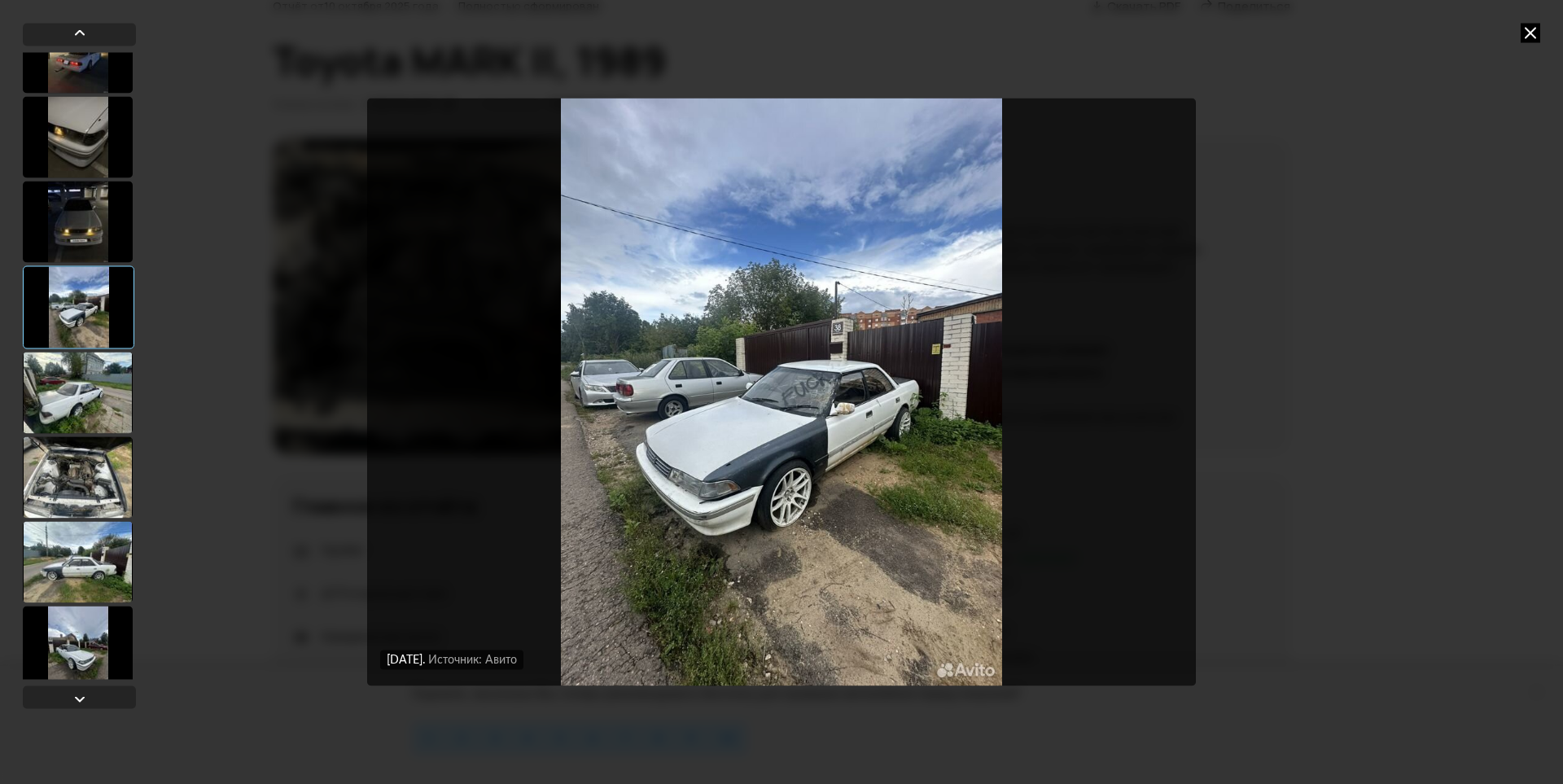
click at [96, 387] on div at bounding box center [78, 392] width 110 height 81
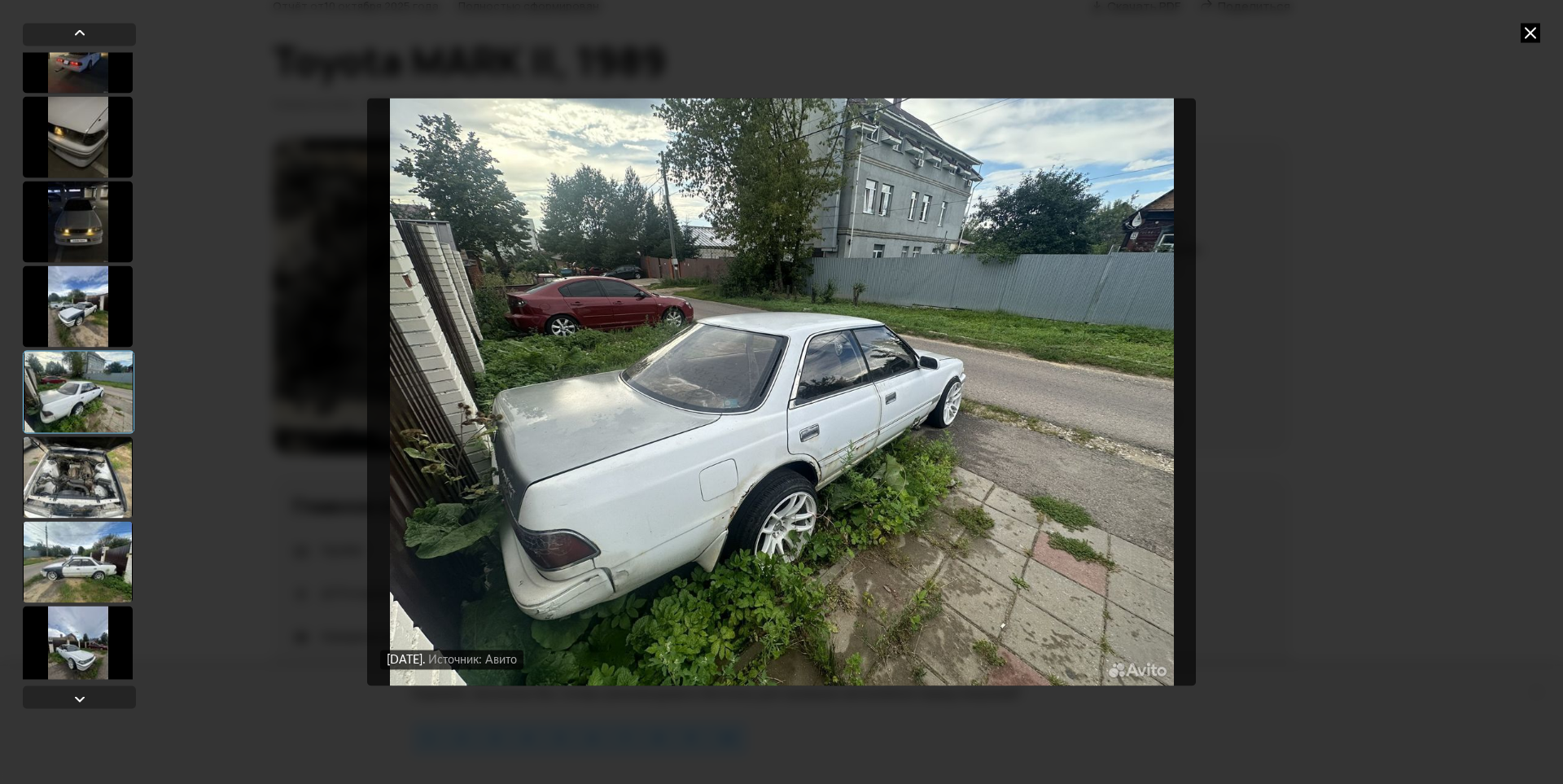
click at [95, 298] on div at bounding box center [78, 306] width 110 height 81
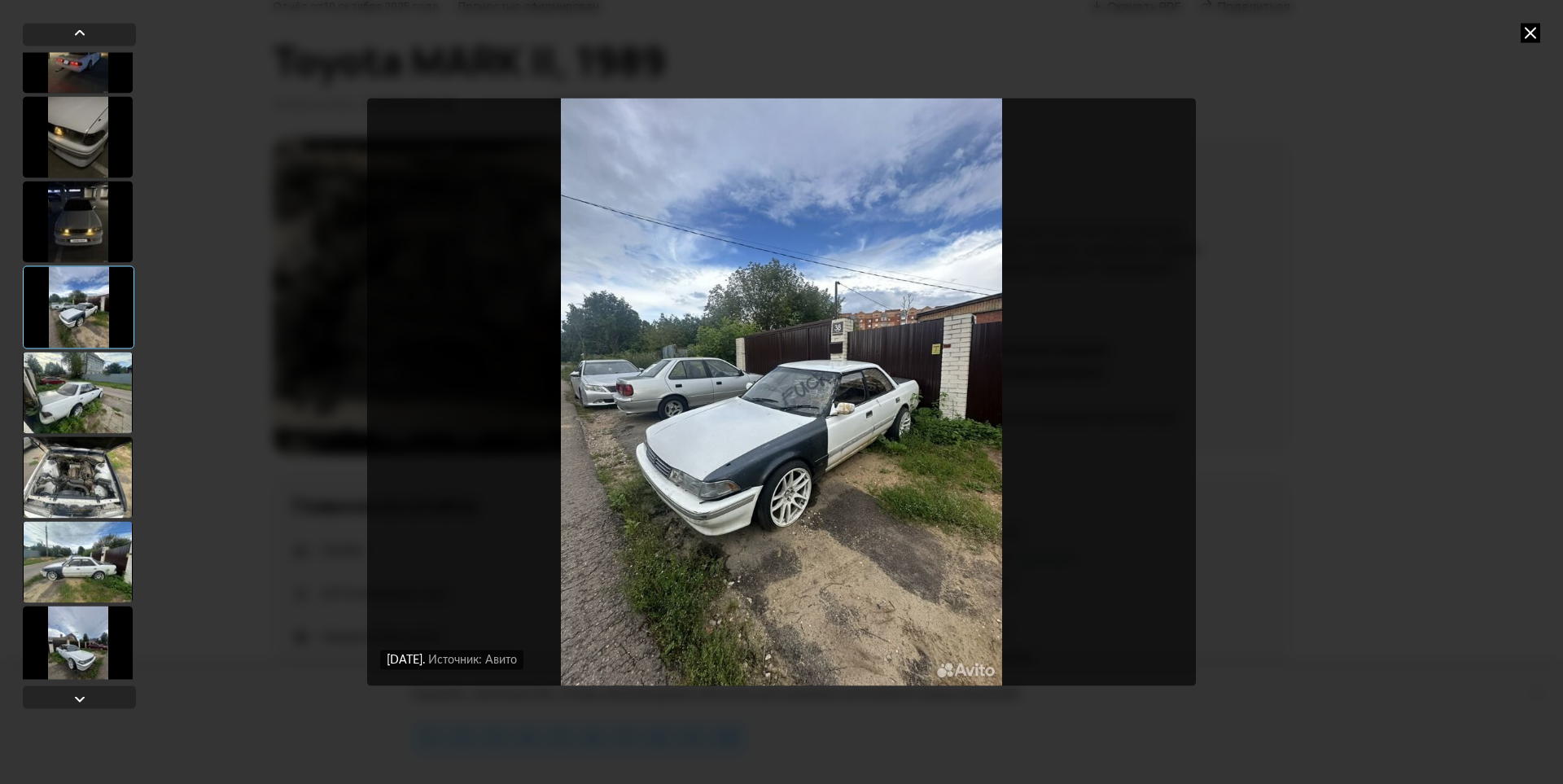
click at [108, 375] on div at bounding box center [78, 392] width 110 height 81
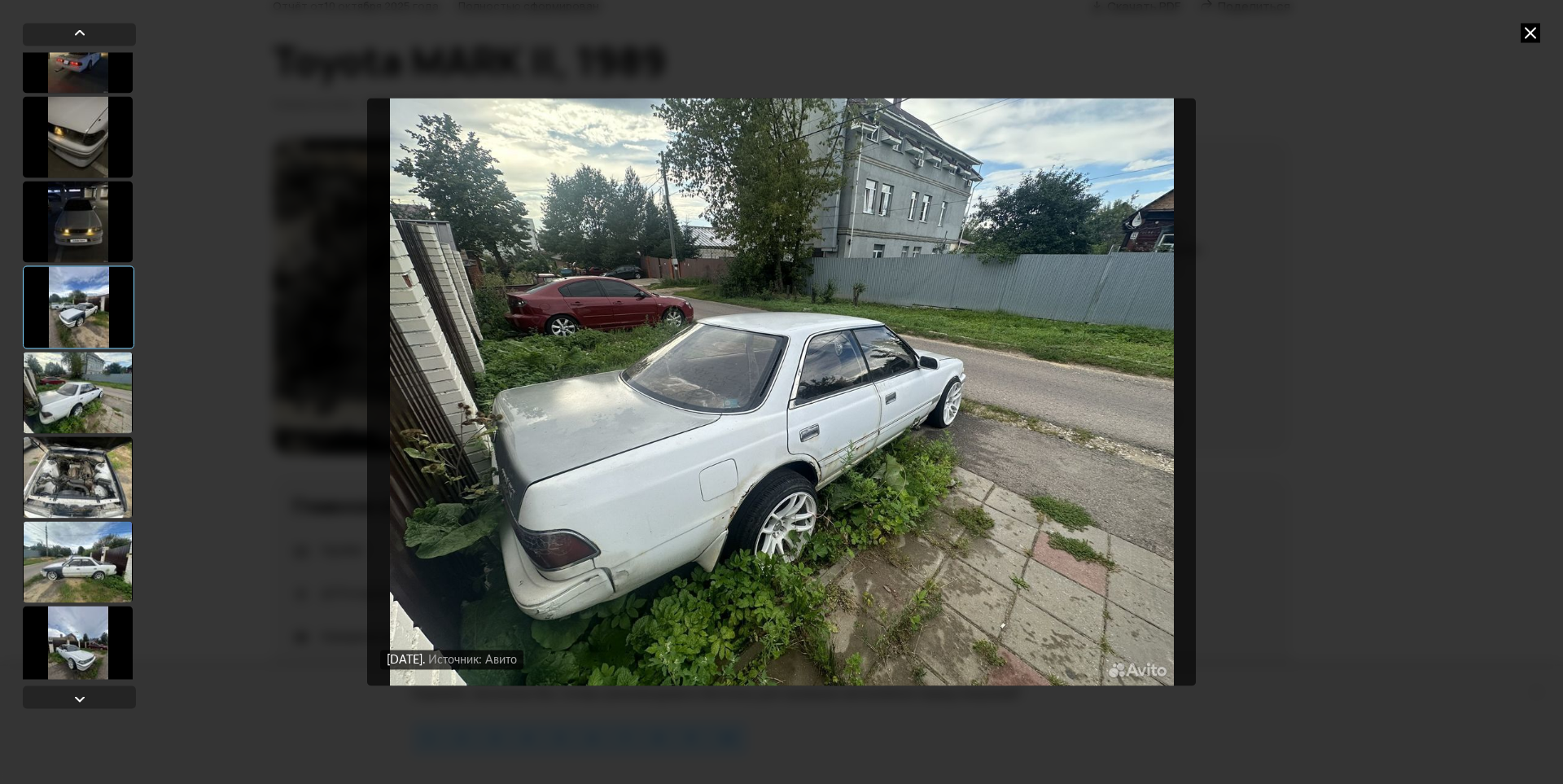
click at [83, 473] on div at bounding box center [78, 476] width 110 height 81
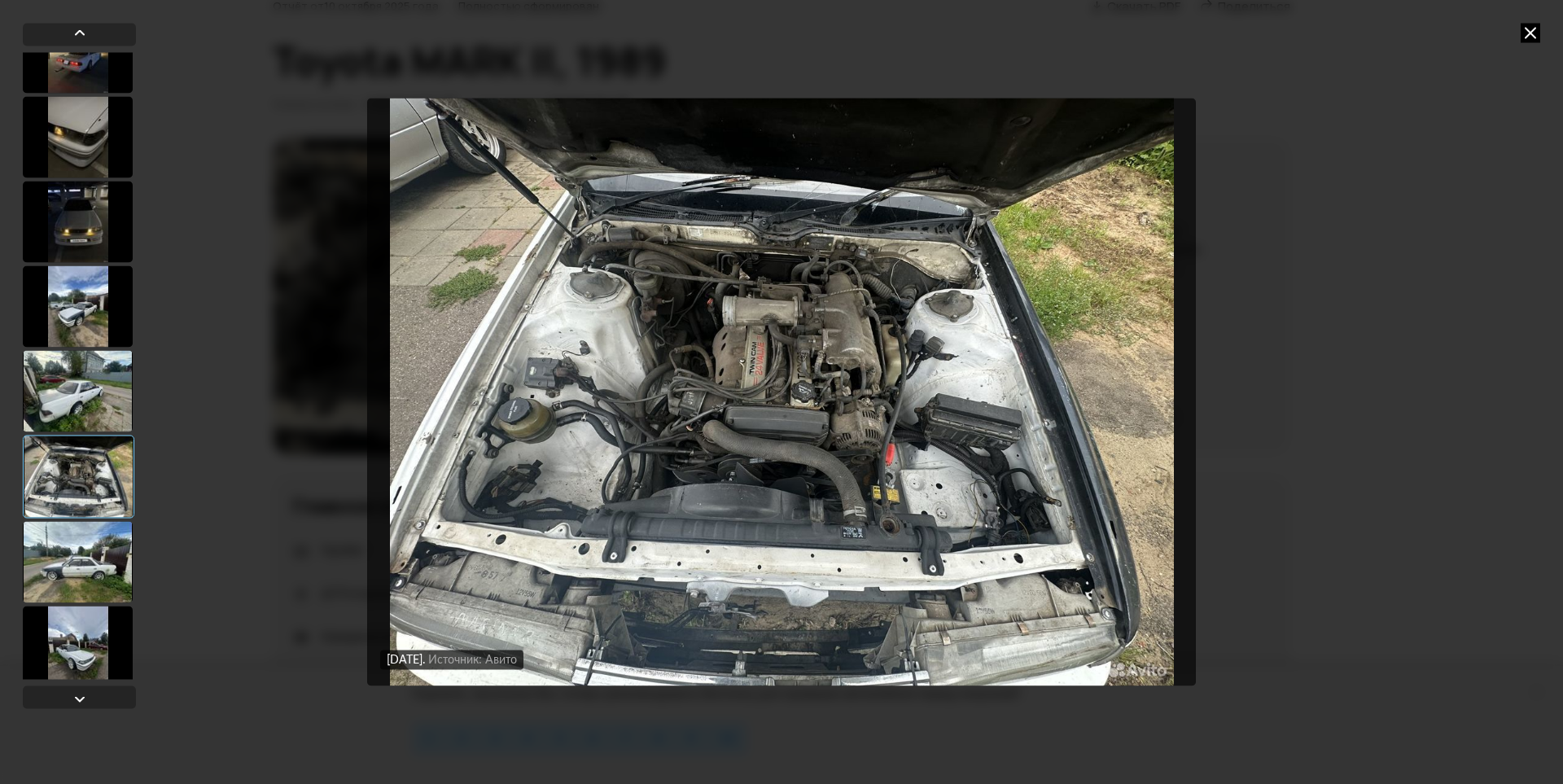
click at [91, 561] on div at bounding box center [78, 561] width 110 height 81
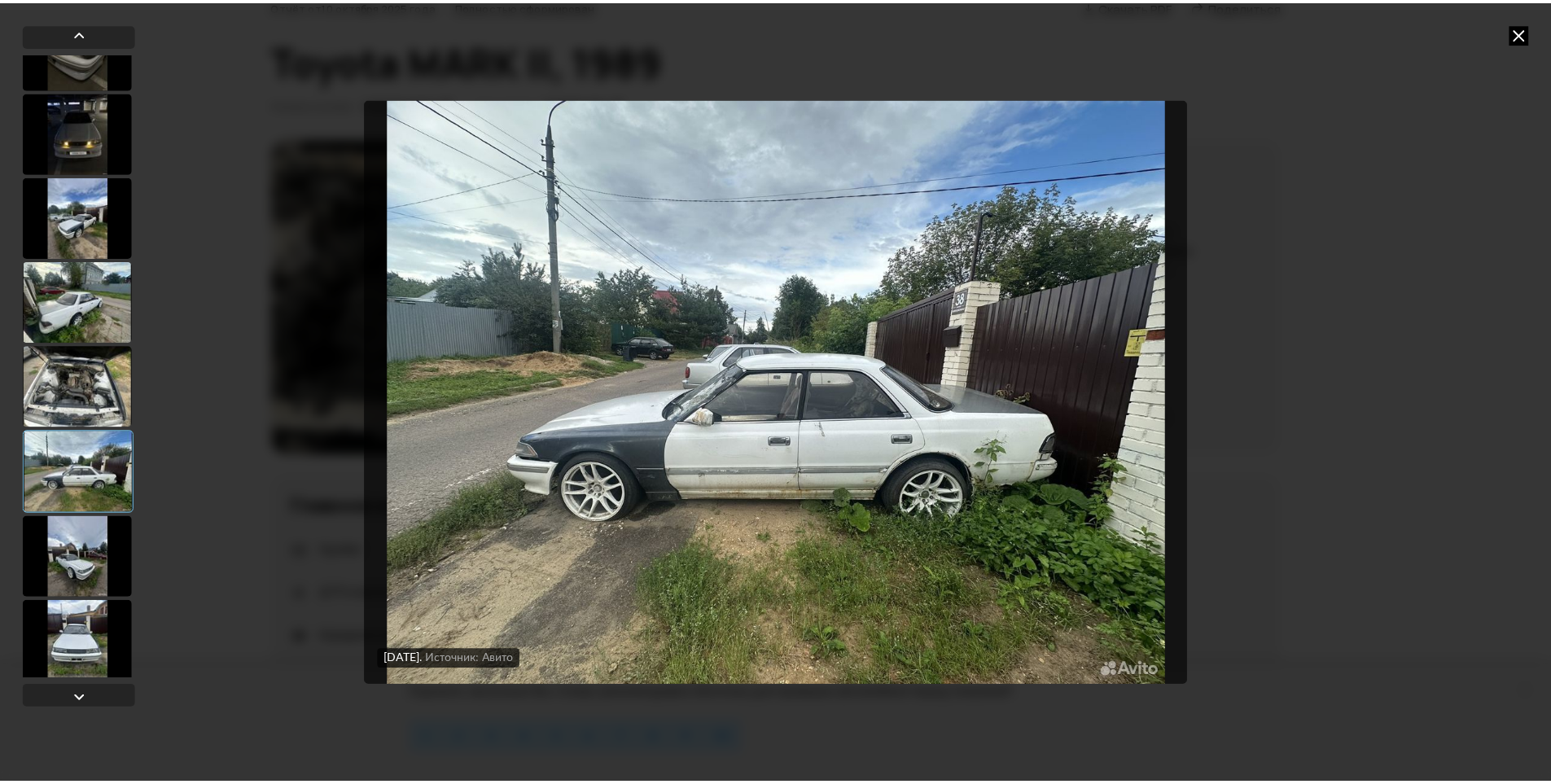
scroll to position [1152, 0]
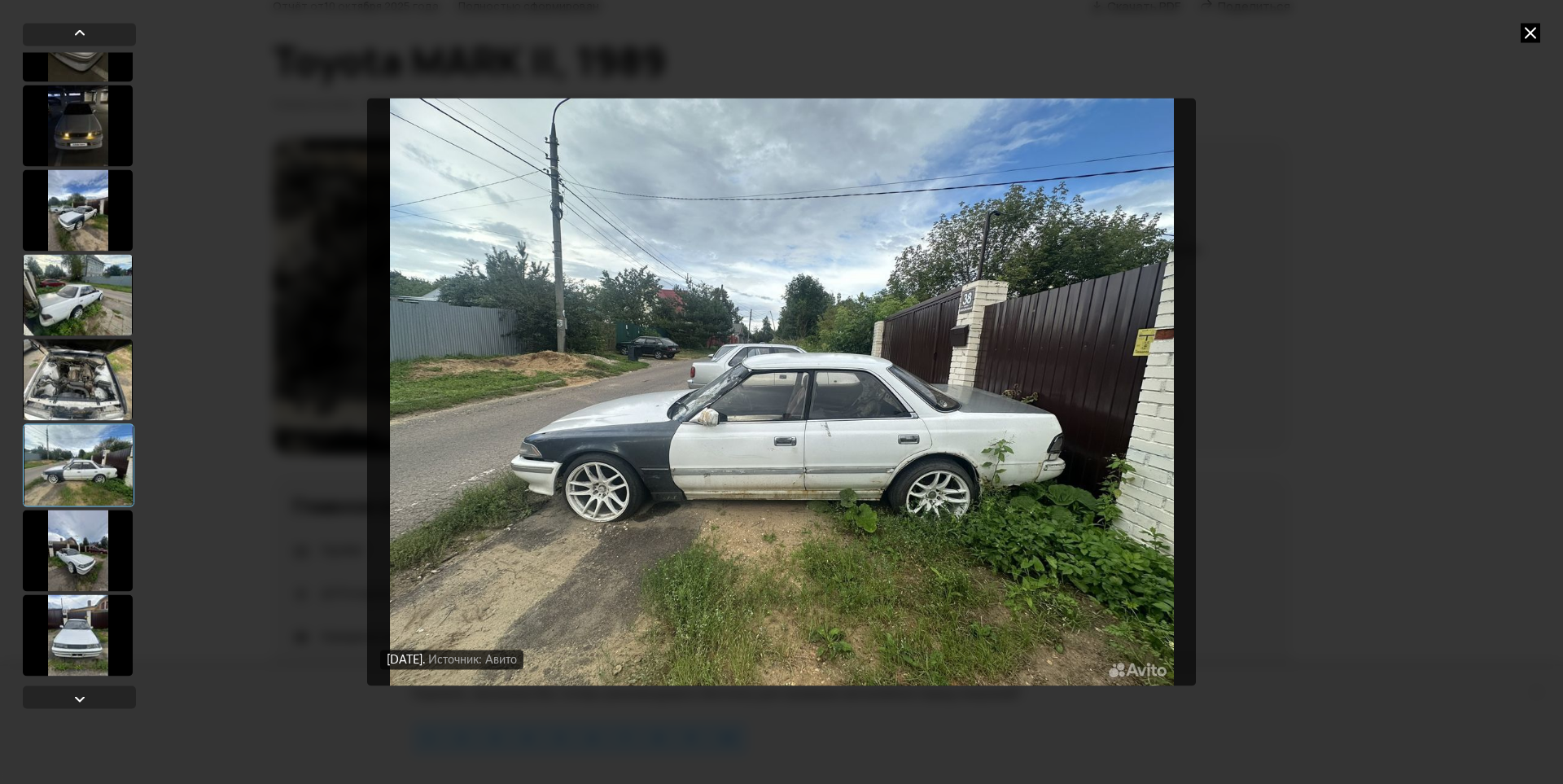
click at [87, 551] on div at bounding box center [78, 550] width 110 height 81
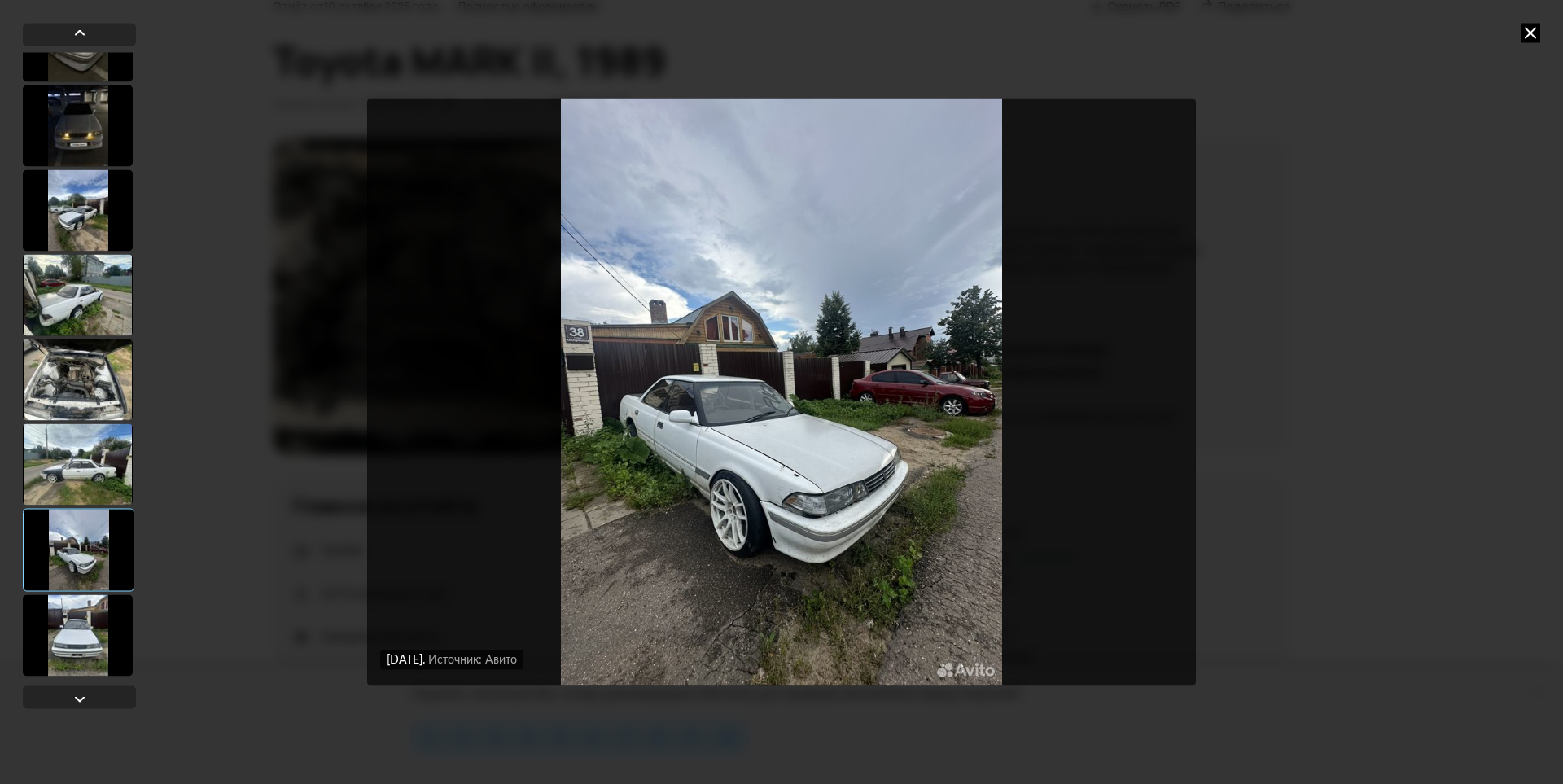
click at [89, 615] on div at bounding box center [78, 634] width 110 height 81
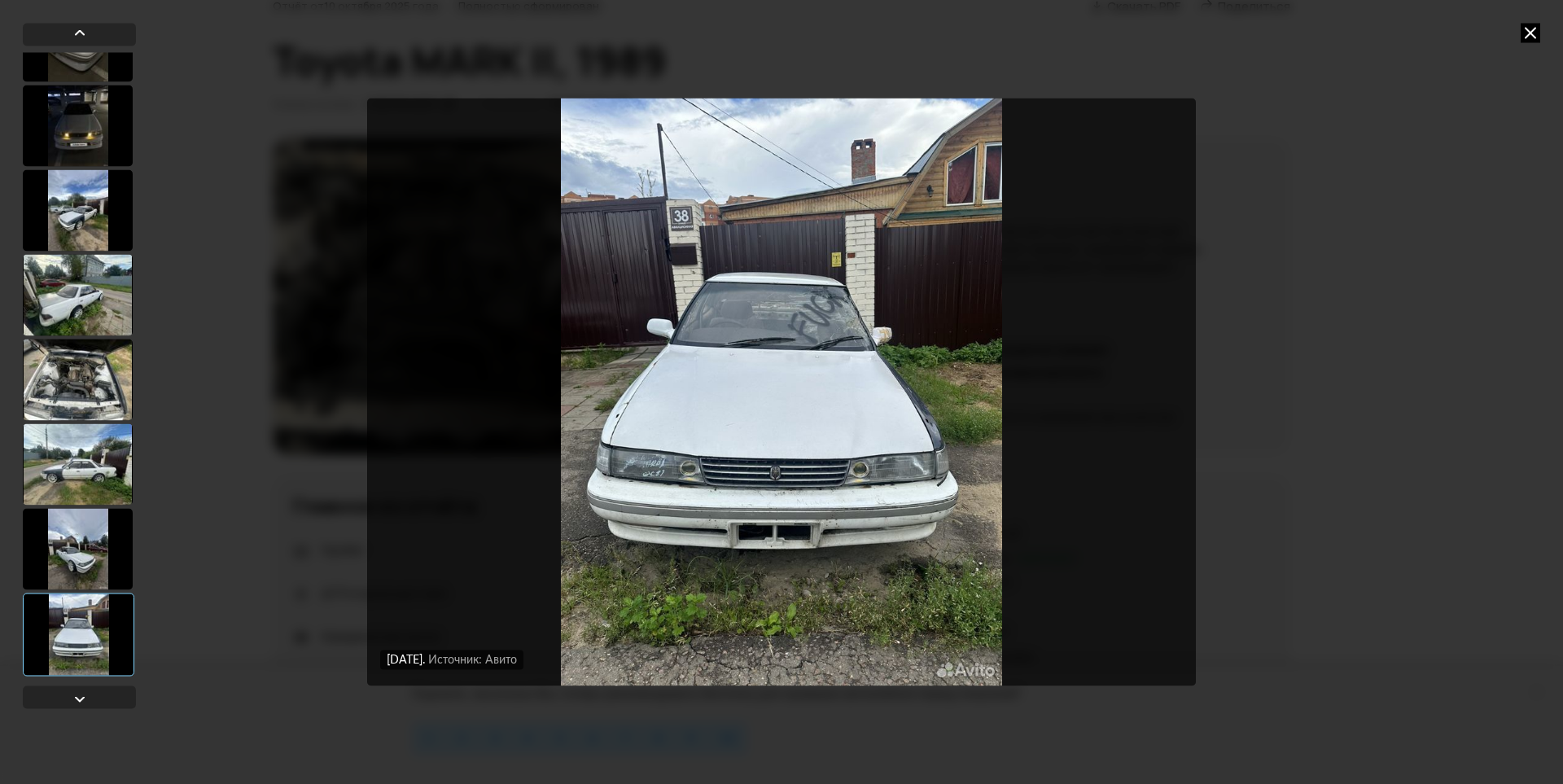
click at [103, 555] on div at bounding box center [78, 548] width 110 height 81
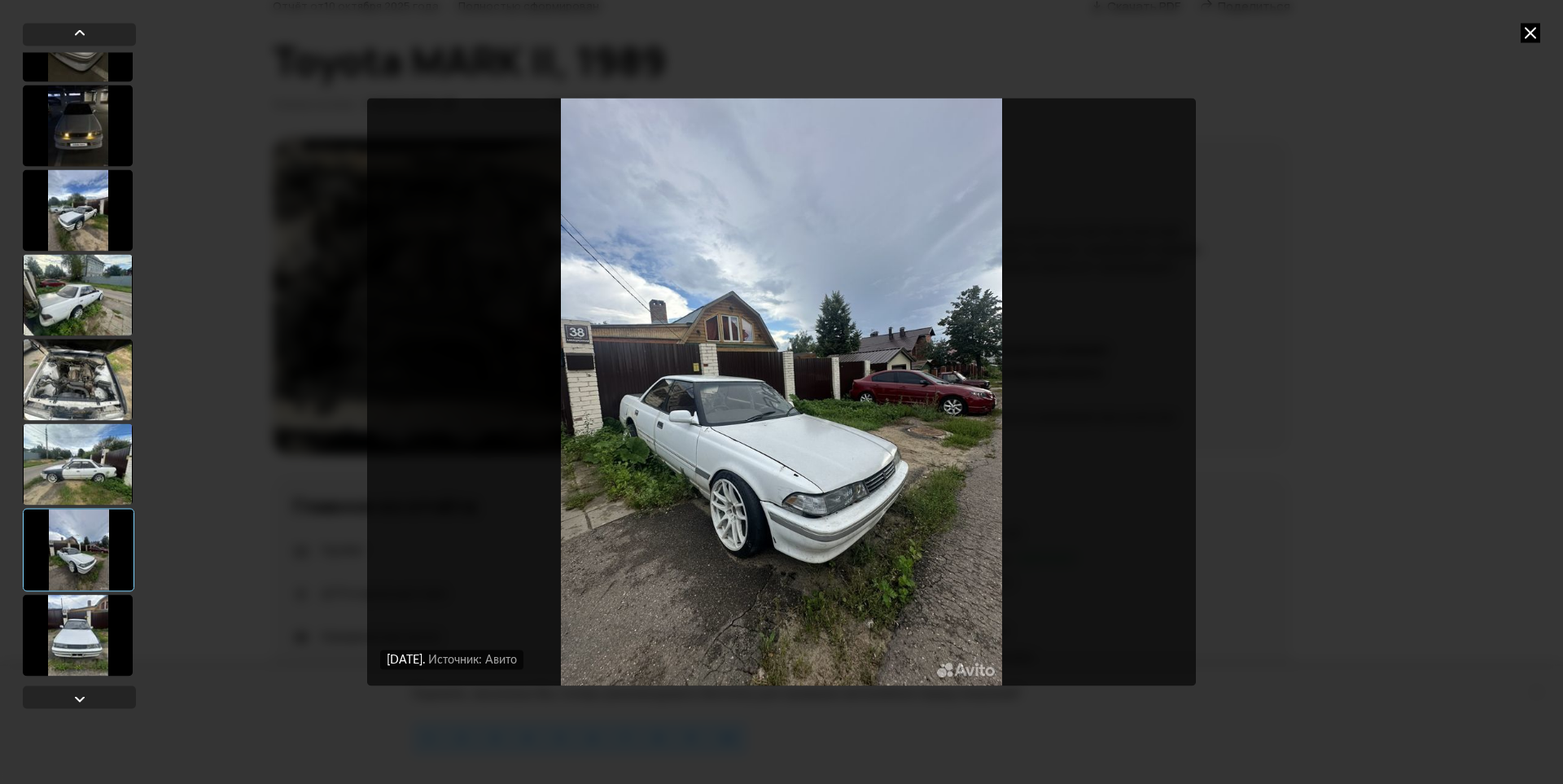
click at [105, 472] on div at bounding box center [78, 464] width 110 height 81
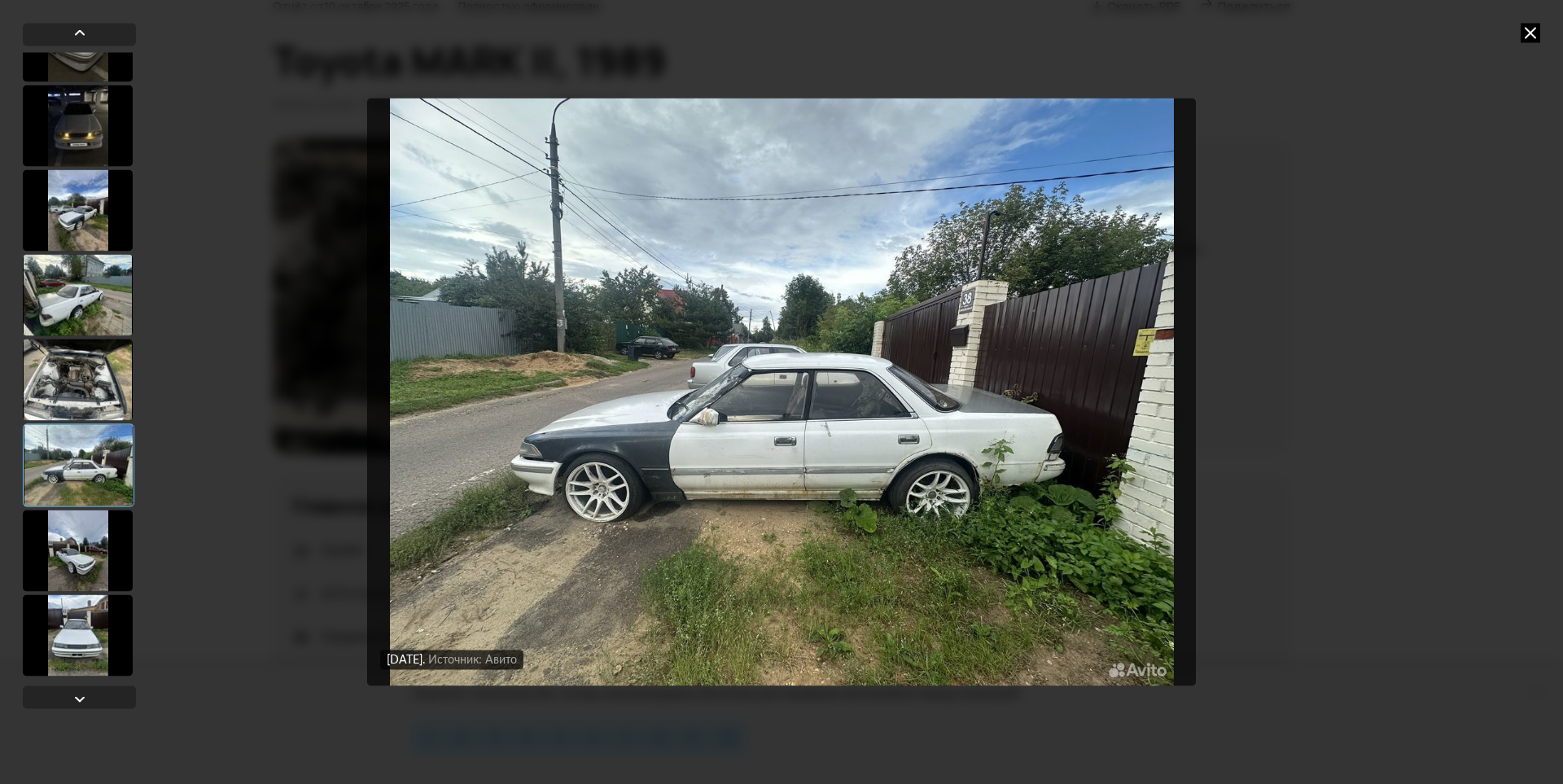
click at [104, 359] on div at bounding box center [78, 379] width 110 height 81
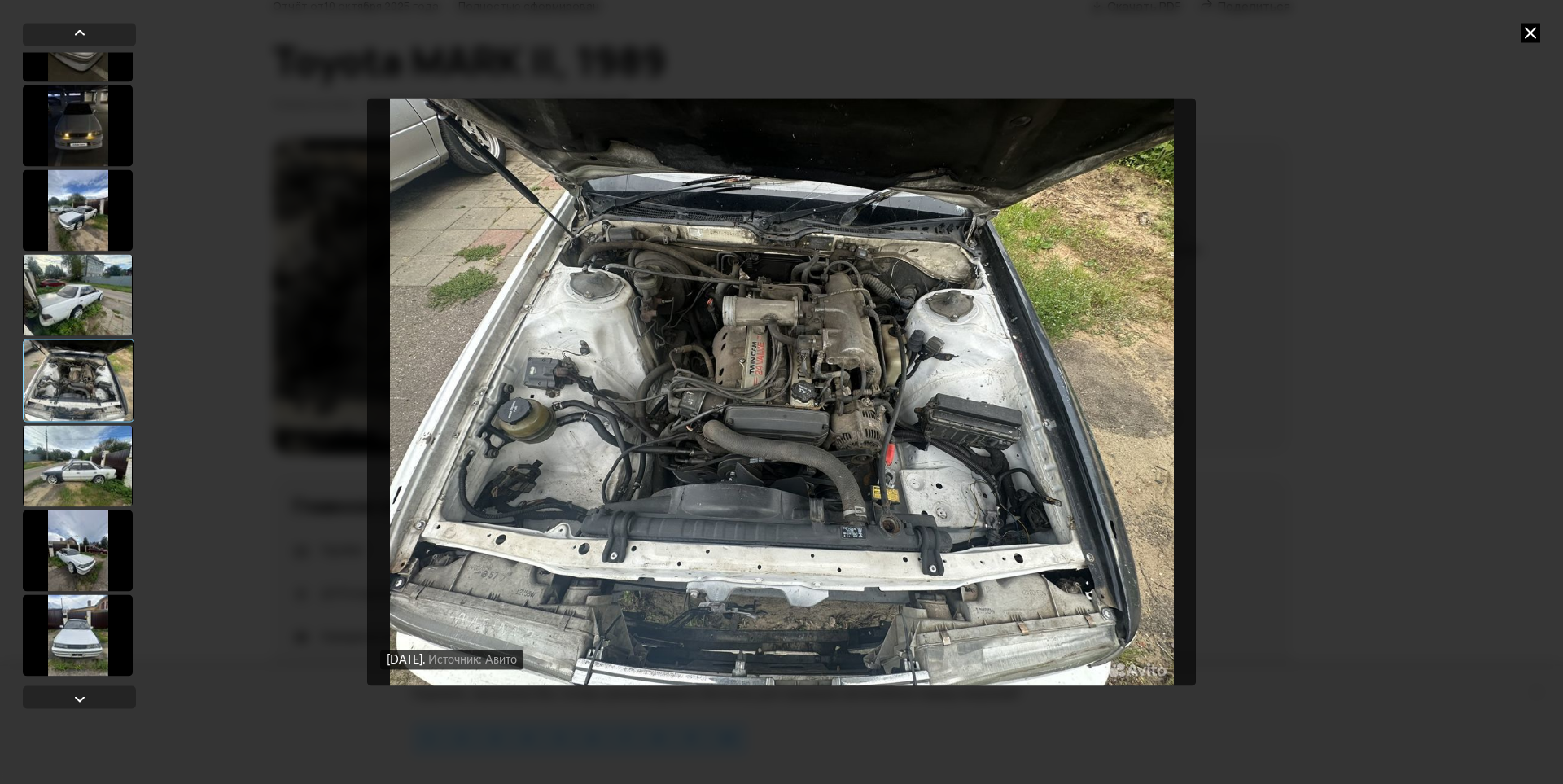
click at [98, 288] on div at bounding box center [78, 294] width 110 height 81
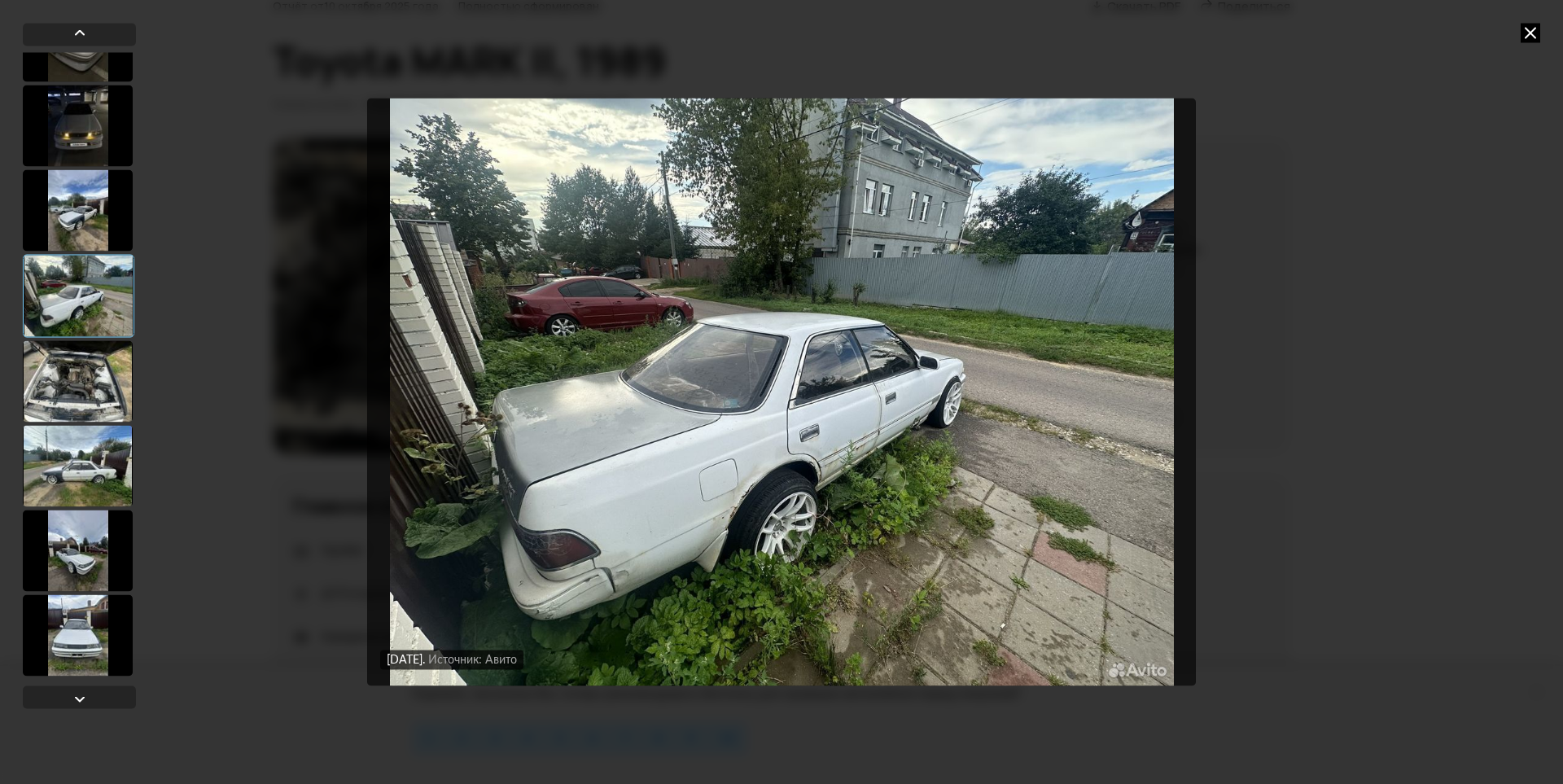
click at [67, 368] on div at bounding box center [78, 380] width 110 height 81
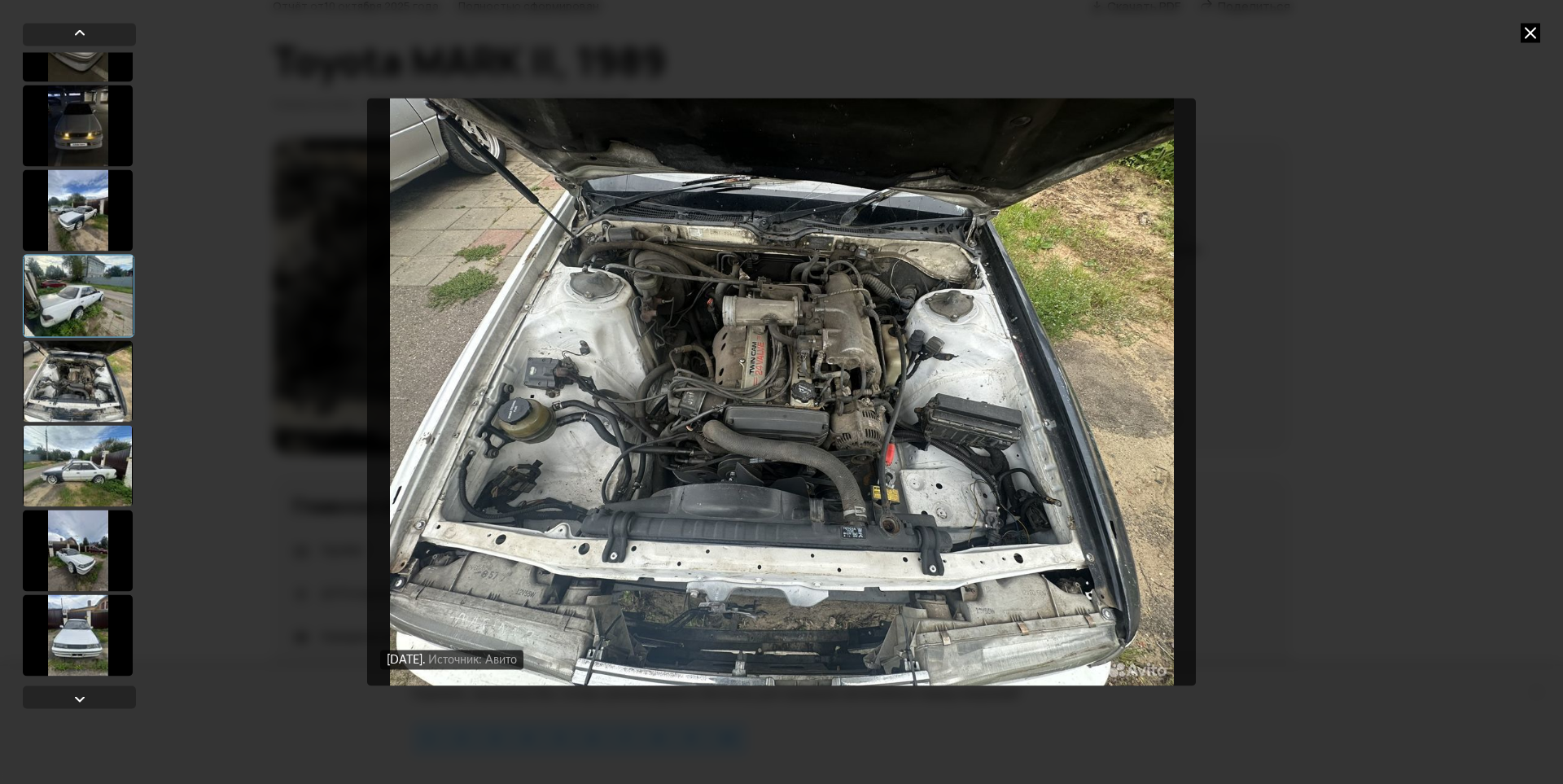
click at [83, 181] on div at bounding box center [78, 210] width 110 height 81
click at [99, 121] on div at bounding box center [78, 125] width 110 height 81
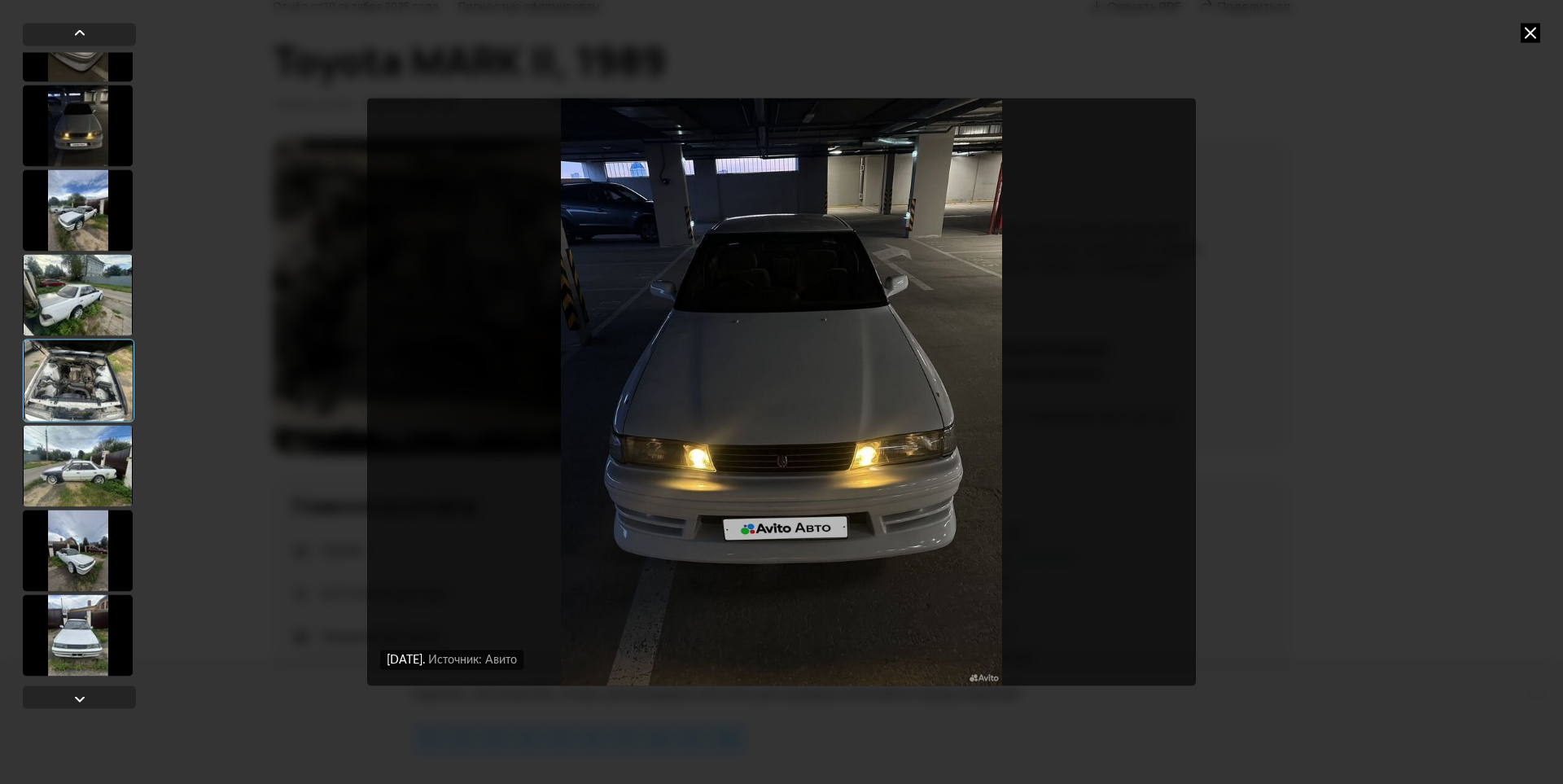
click at [88, 216] on div at bounding box center [78, 210] width 110 height 81
click at [110, 239] on div at bounding box center [78, 211] width 110 height 81
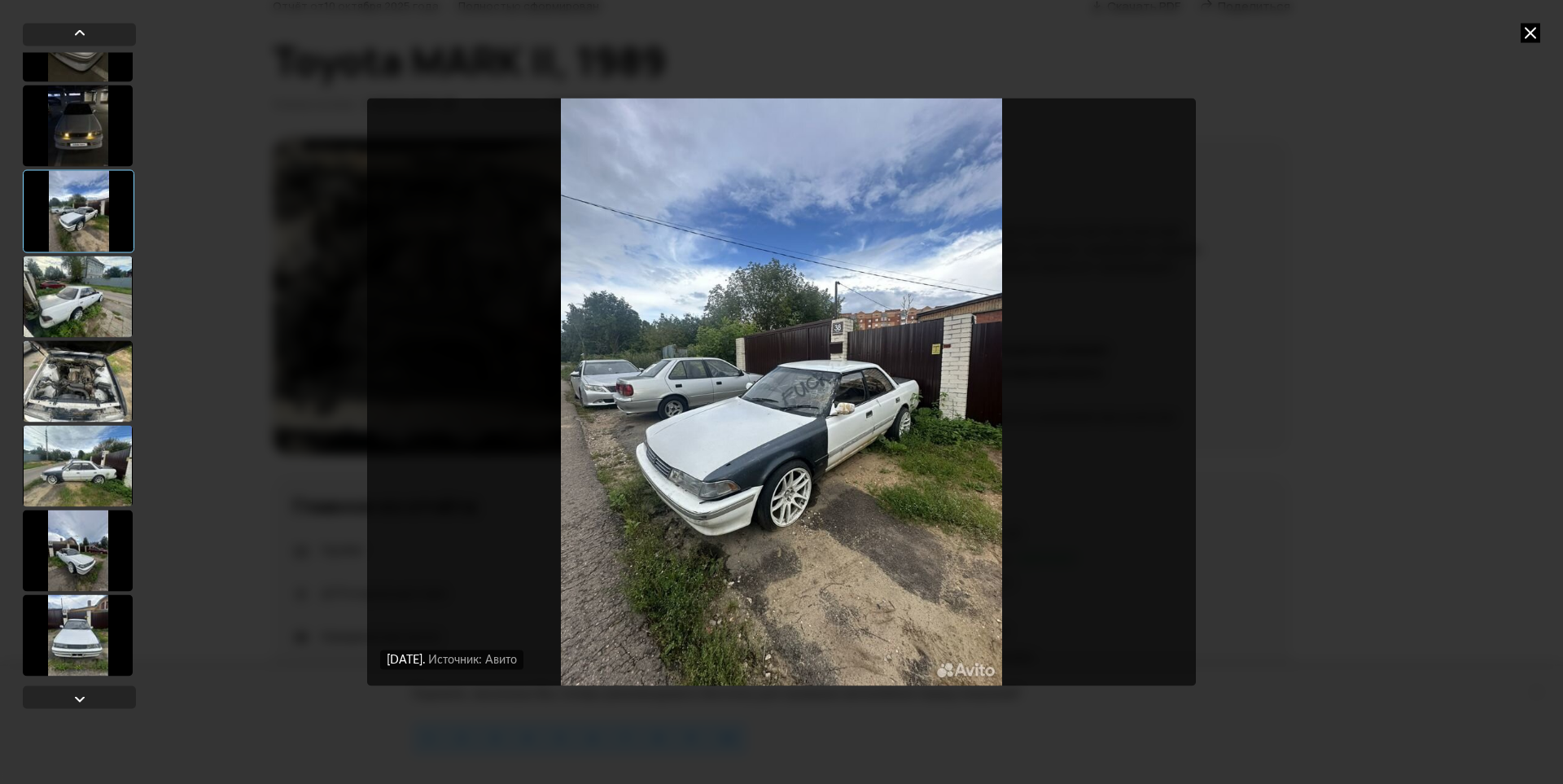
click at [700, 479] on img "Go to Slide 16" at bounding box center [782, 391] width 828 height 588
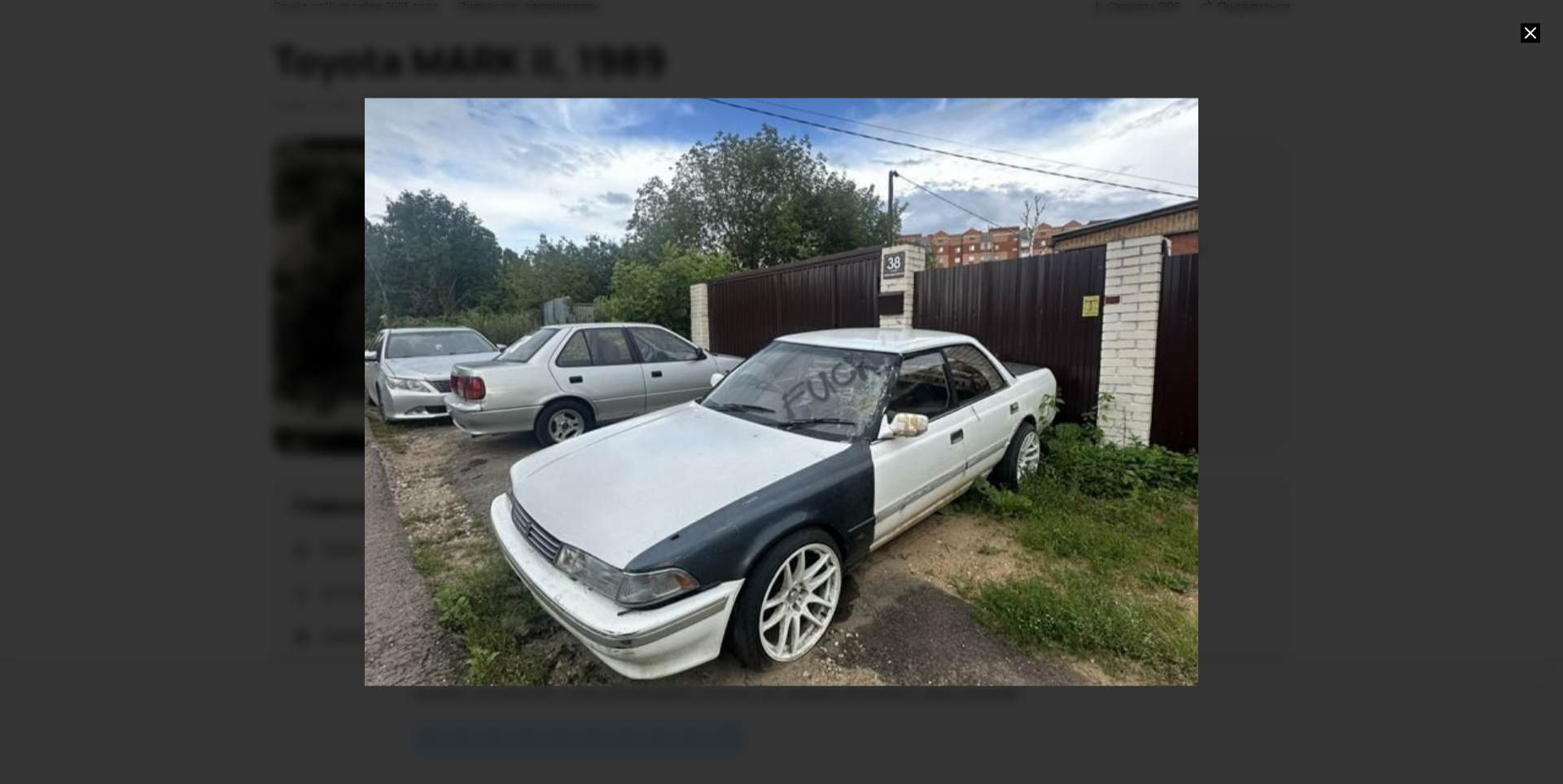
click at [722, 542] on div "Go to Slide 16" at bounding box center [782, 391] width 1668 height 1176
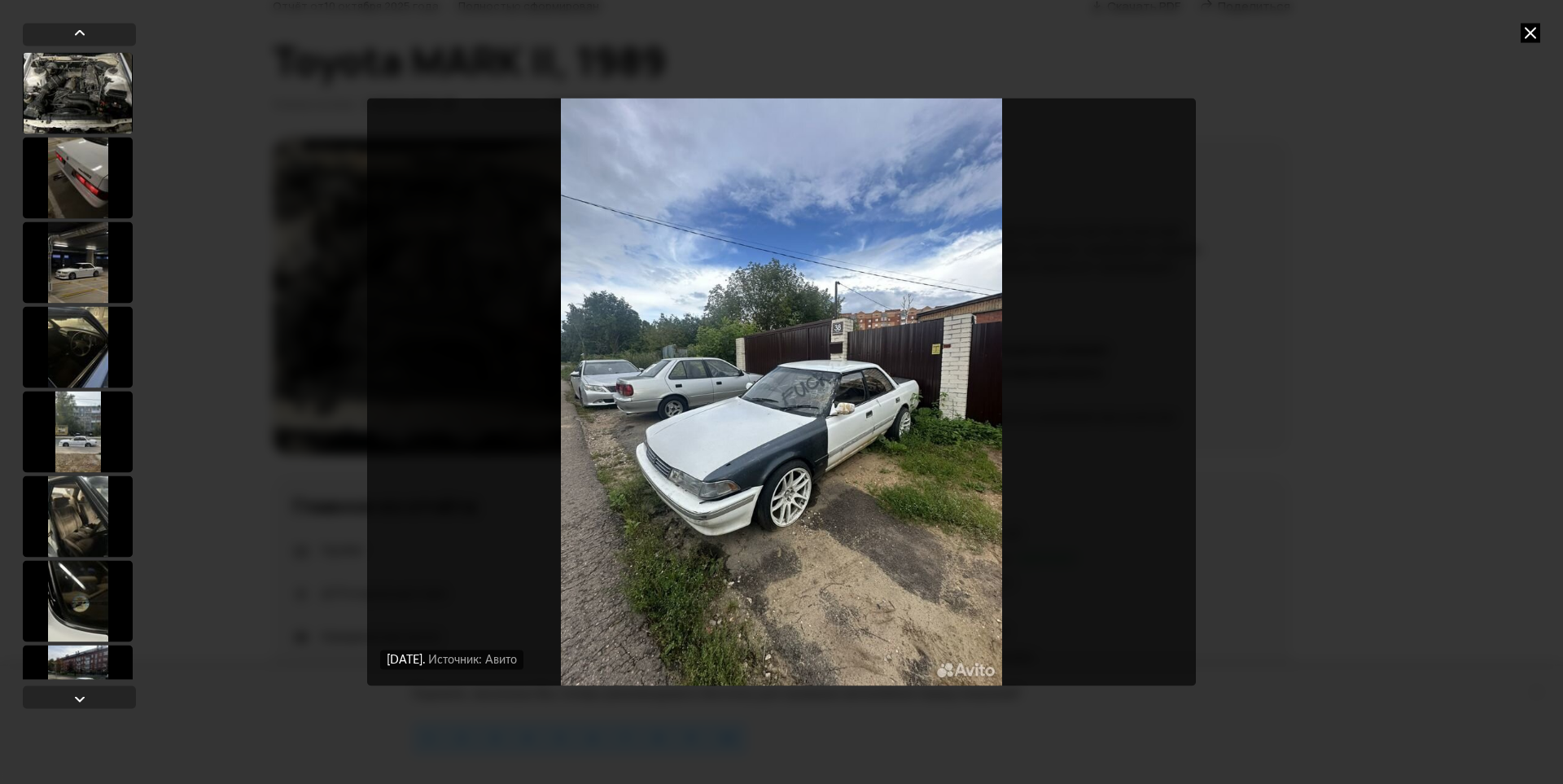
click at [1540, 35] on icon at bounding box center [1530, 33] width 19 height 19
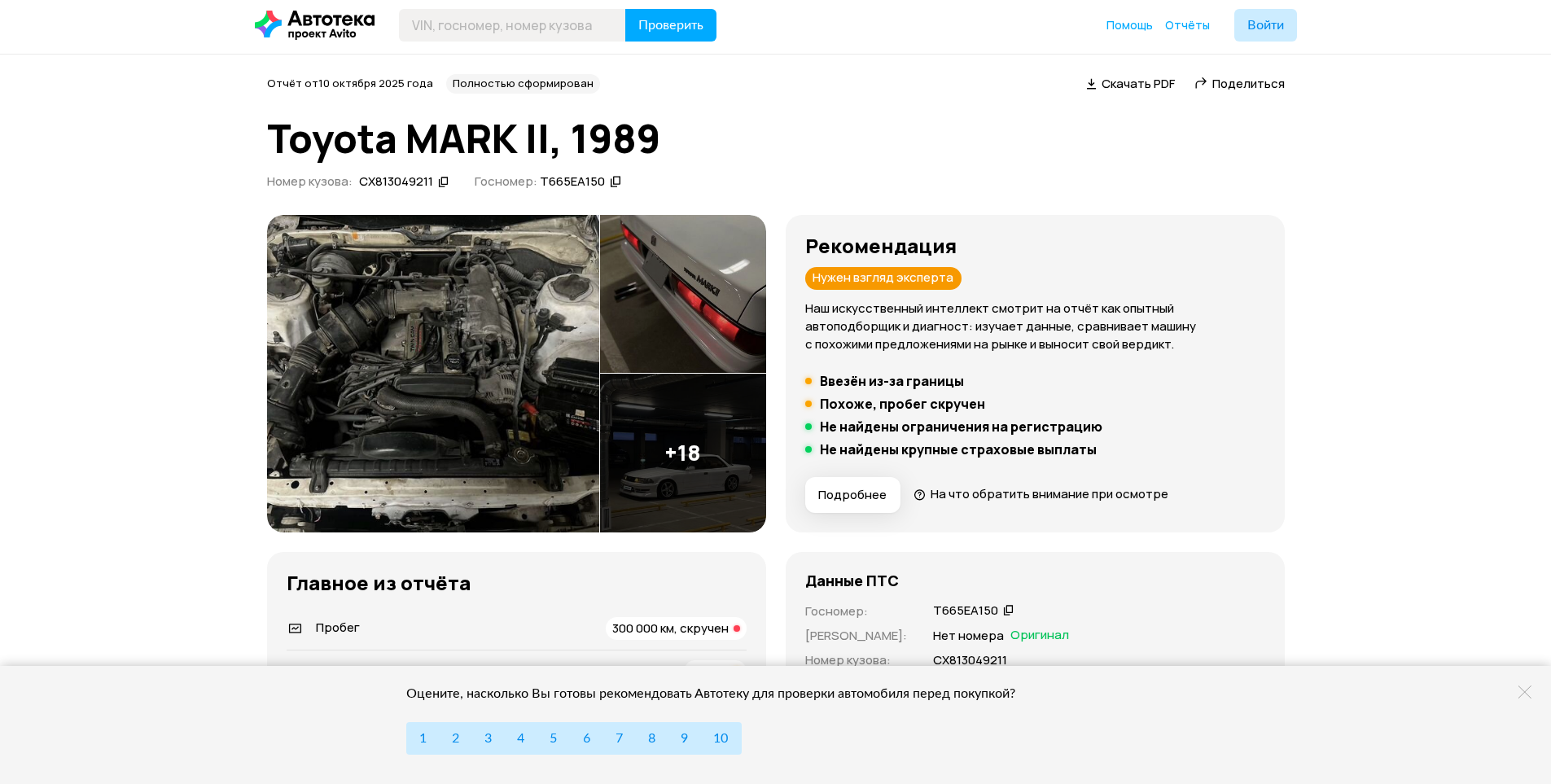
scroll to position [0, 0]
